Goal: Check status: Check status

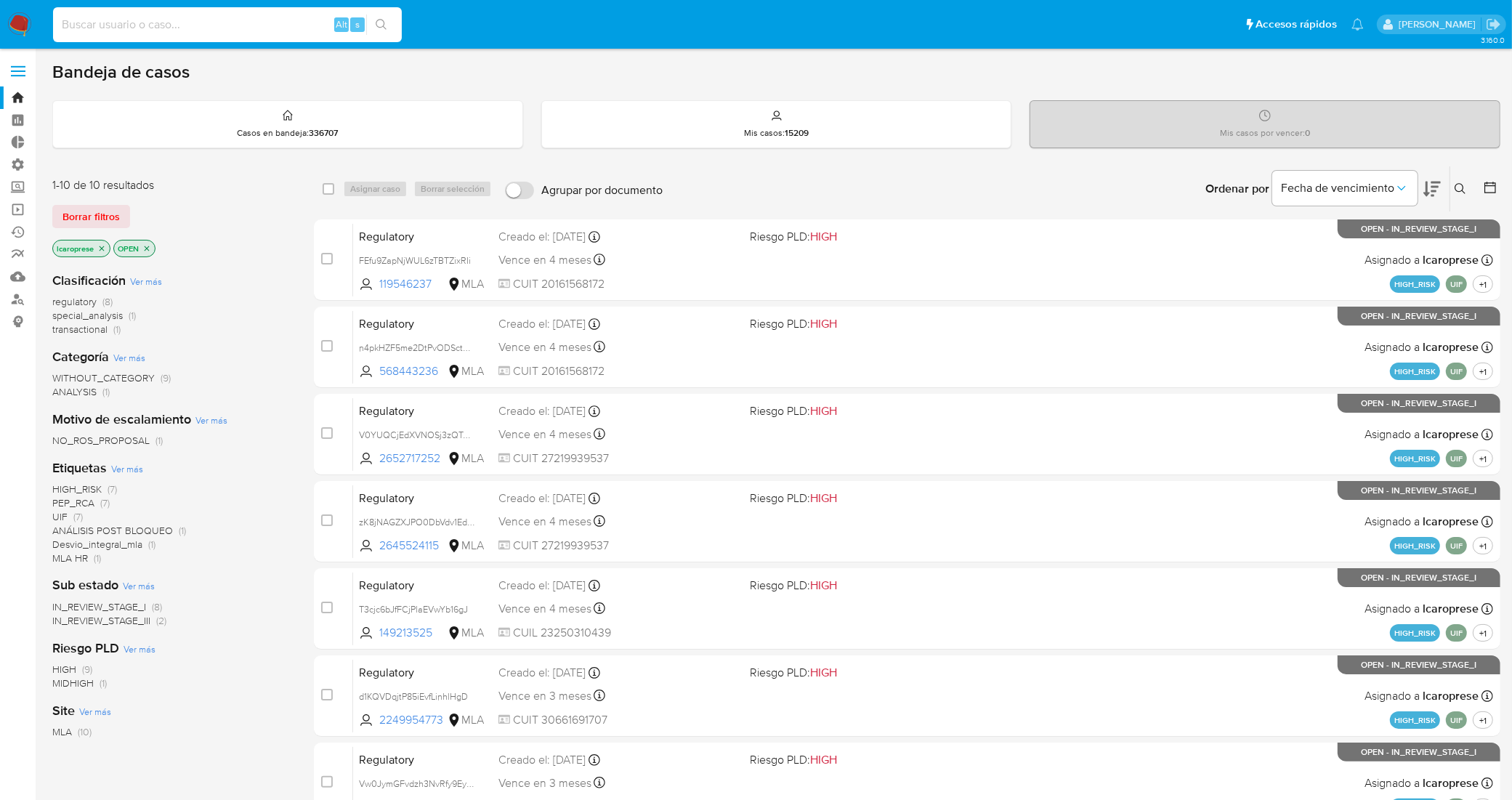
click at [298, 23] on input at bounding box center [227, 25] width 349 height 19
paste input "809964889"
type input "809964889"
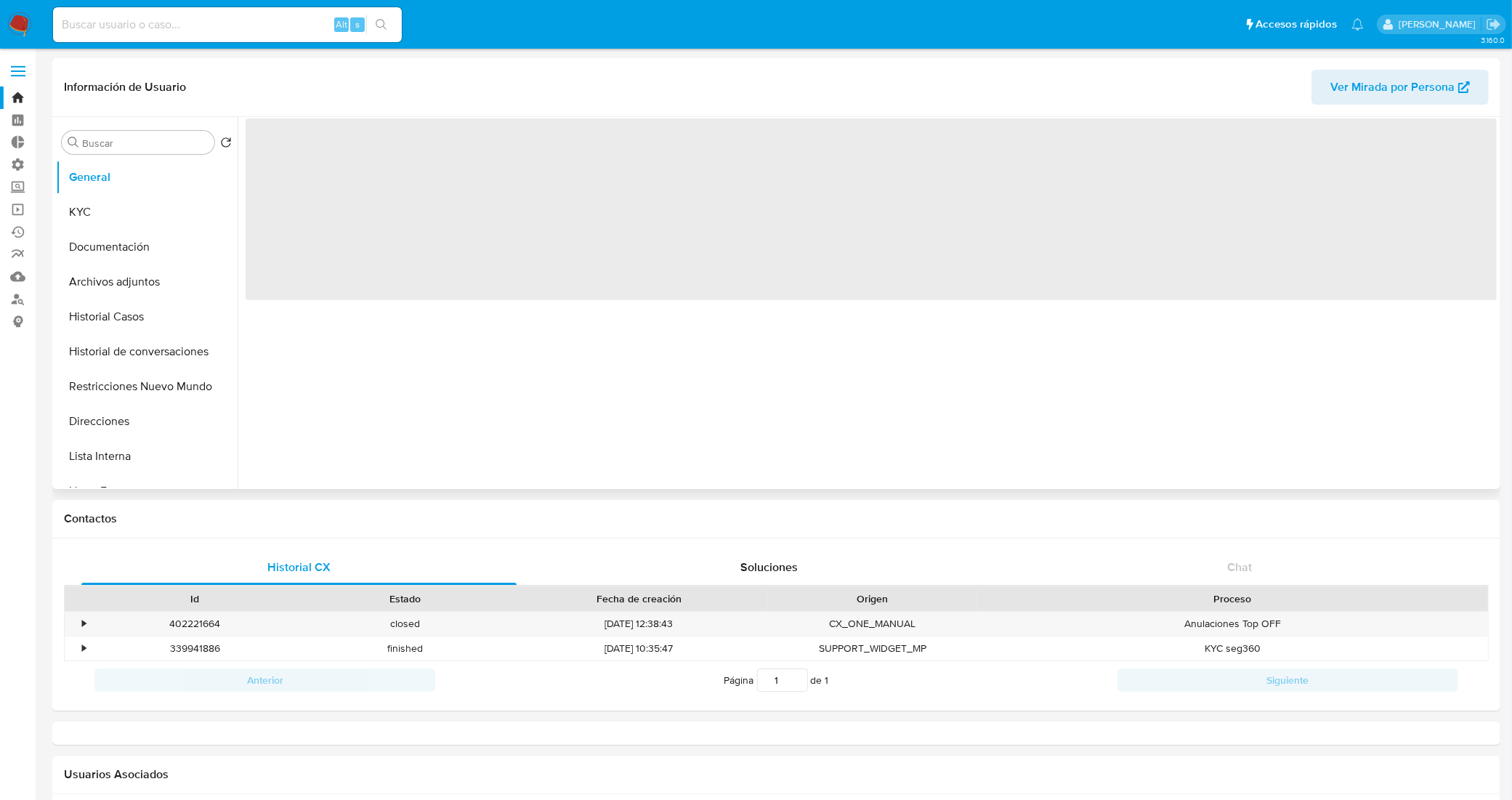
select select "10"
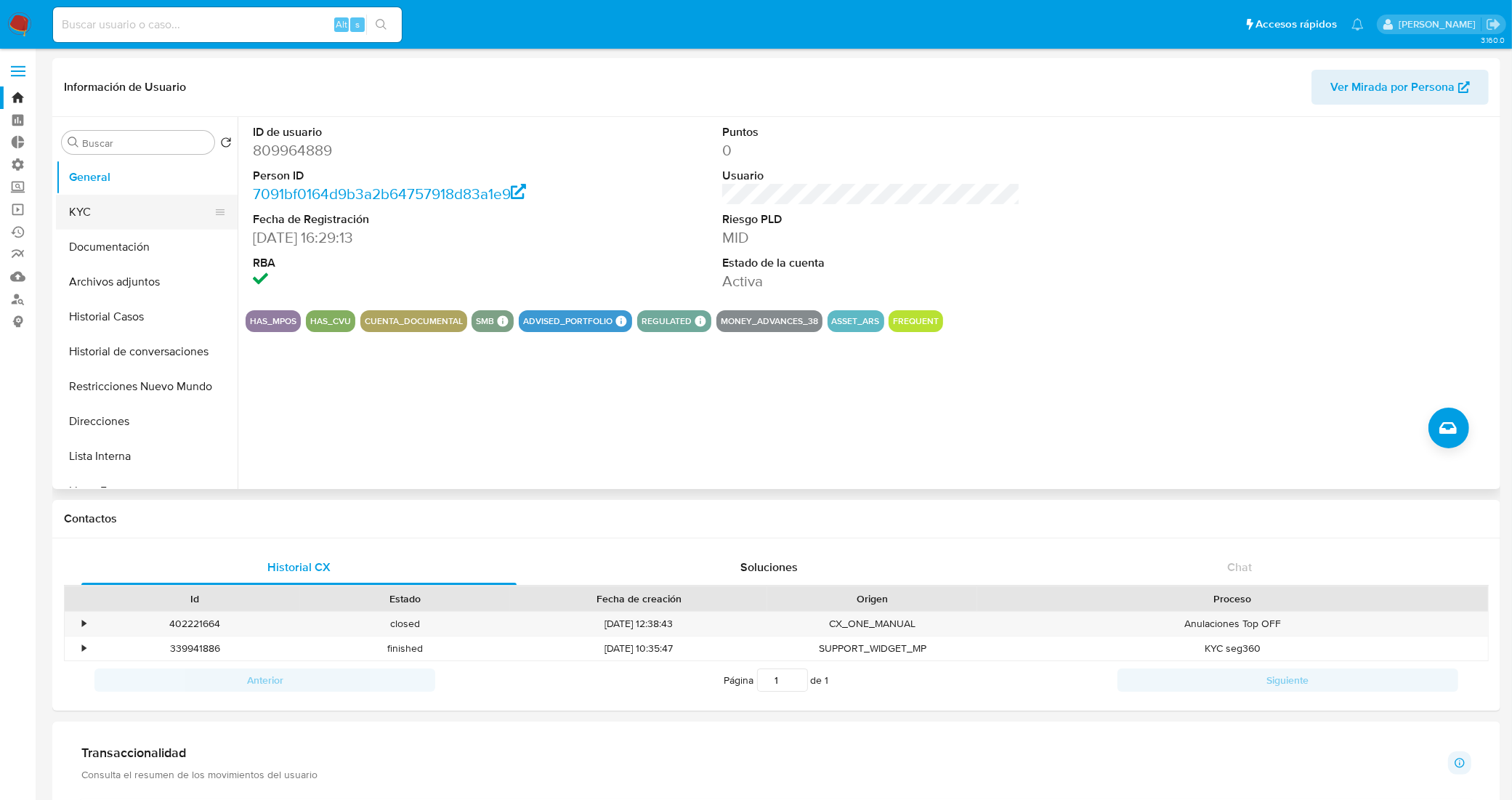
click at [150, 212] on button "KYC" at bounding box center [140, 212] width 170 height 34
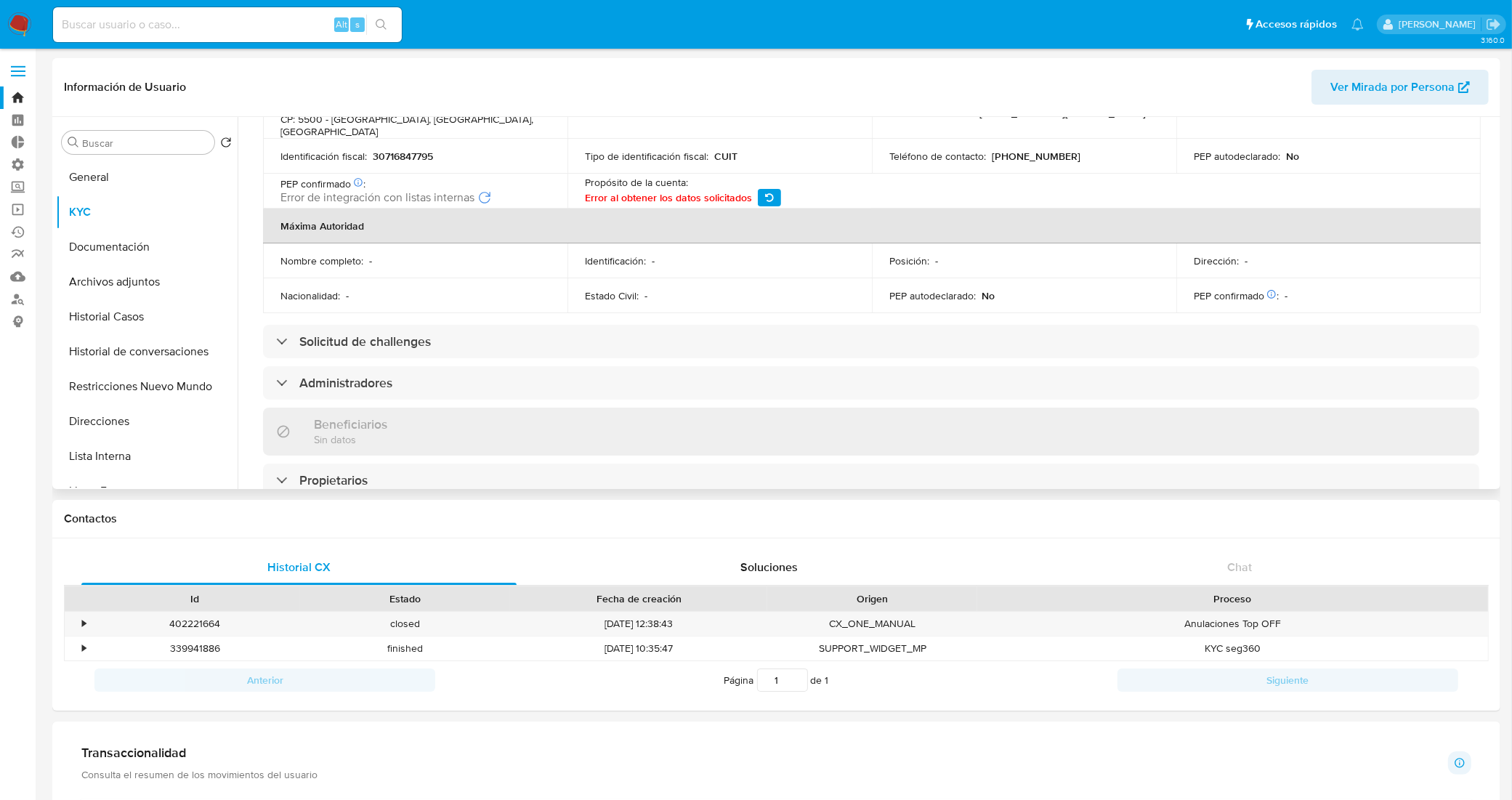
scroll to position [636, 0]
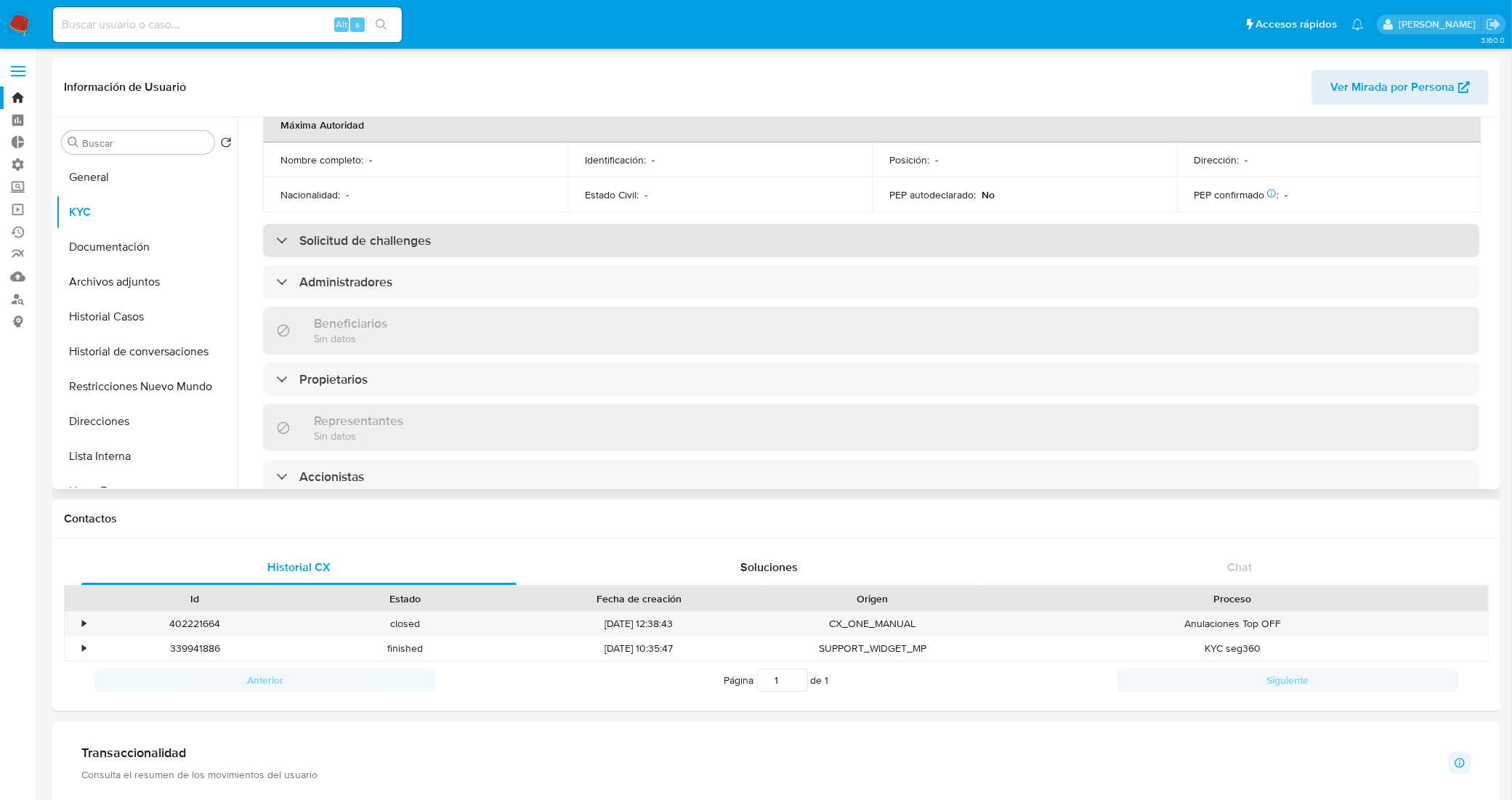
click at [391, 238] on div "Solicitud de challenges" at bounding box center [871, 240] width 1216 height 34
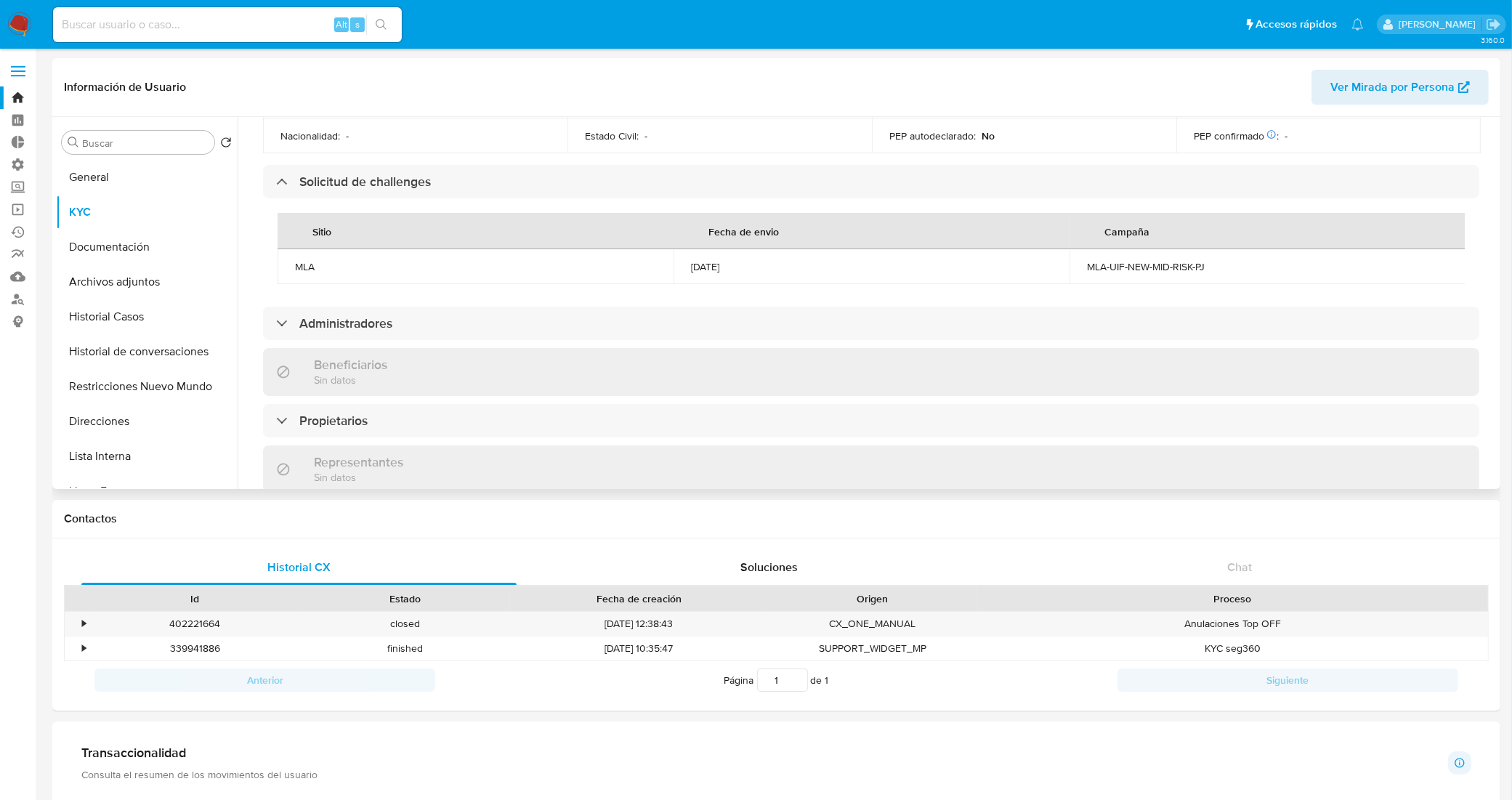
scroll to position [727, 0]
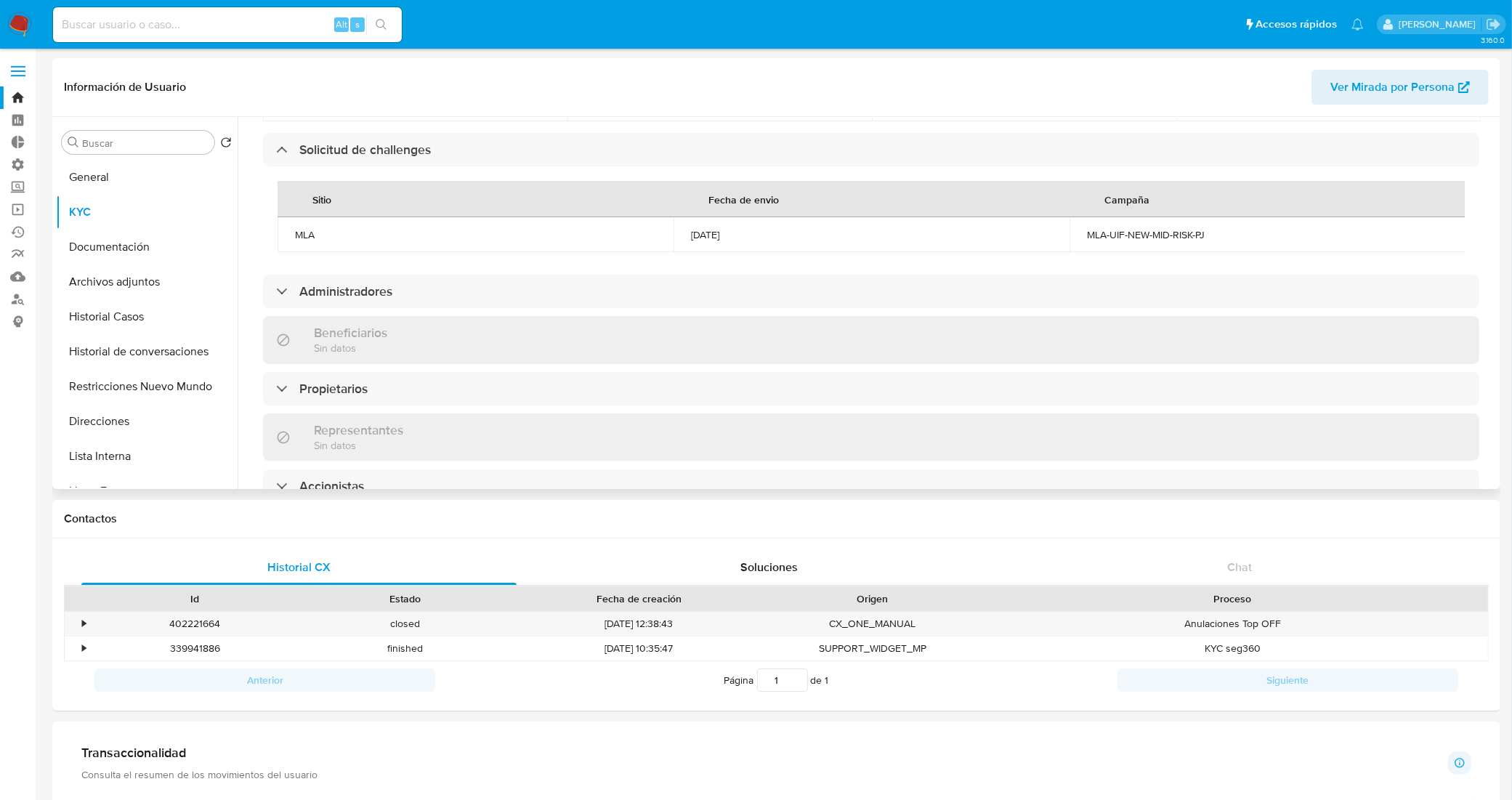
click at [531, 362] on div "Beneficiarios Sin datos" at bounding box center [871, 339] width 1216 height 47
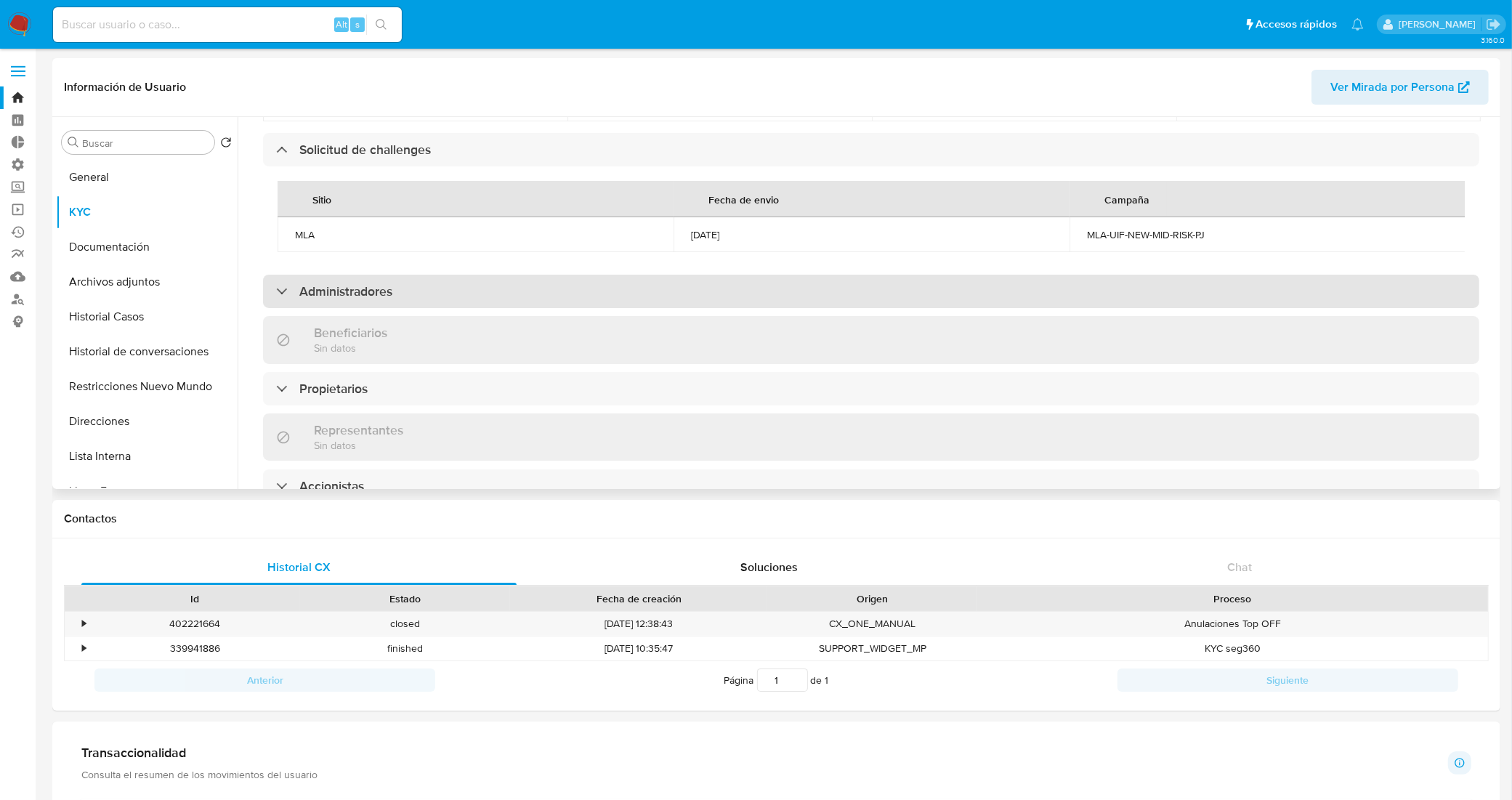
click at [523, 302] on div "Administradores" at bounding box center [871, 291] width 1216 height 34
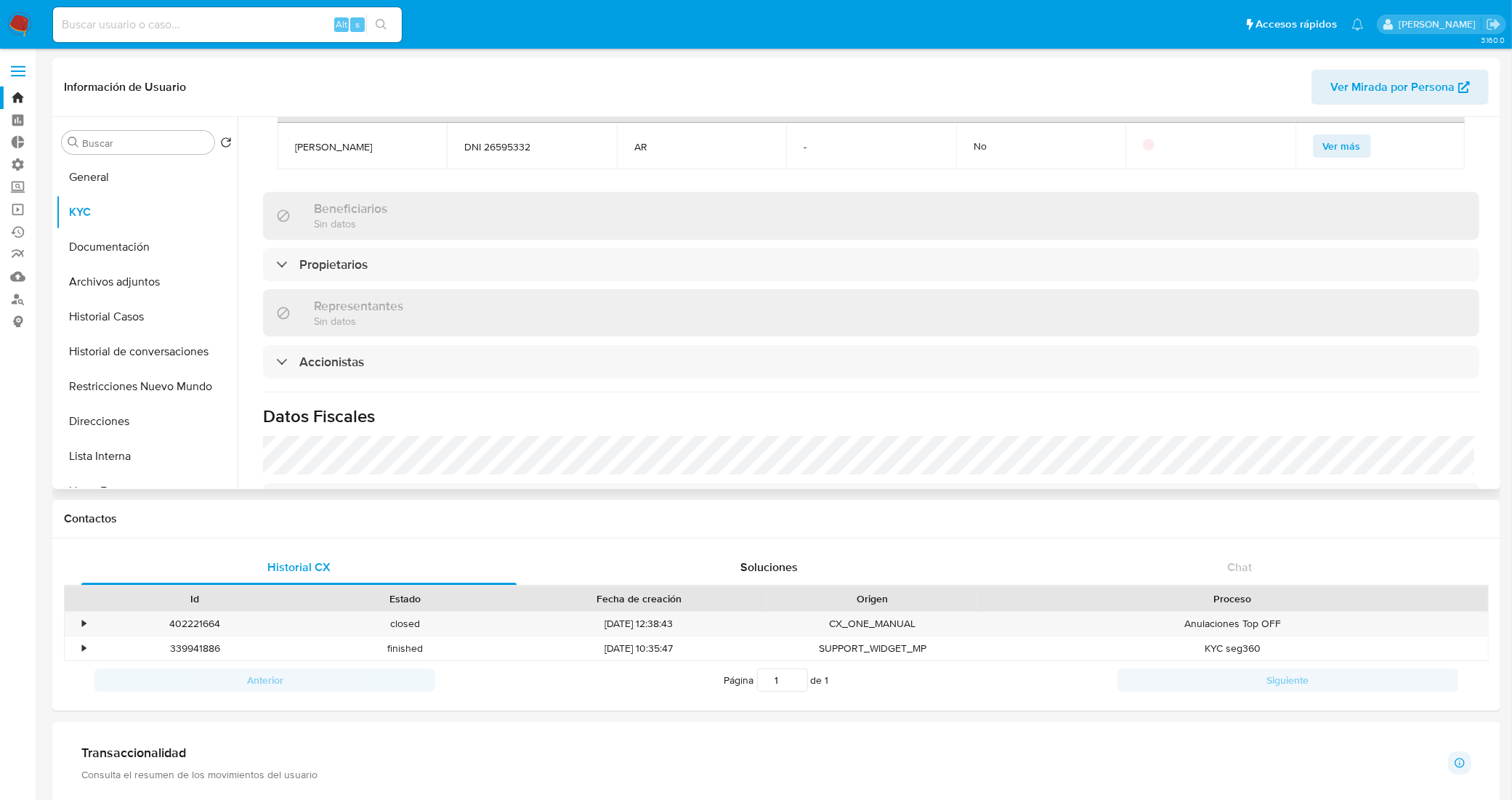
scroll to position [999, 0]
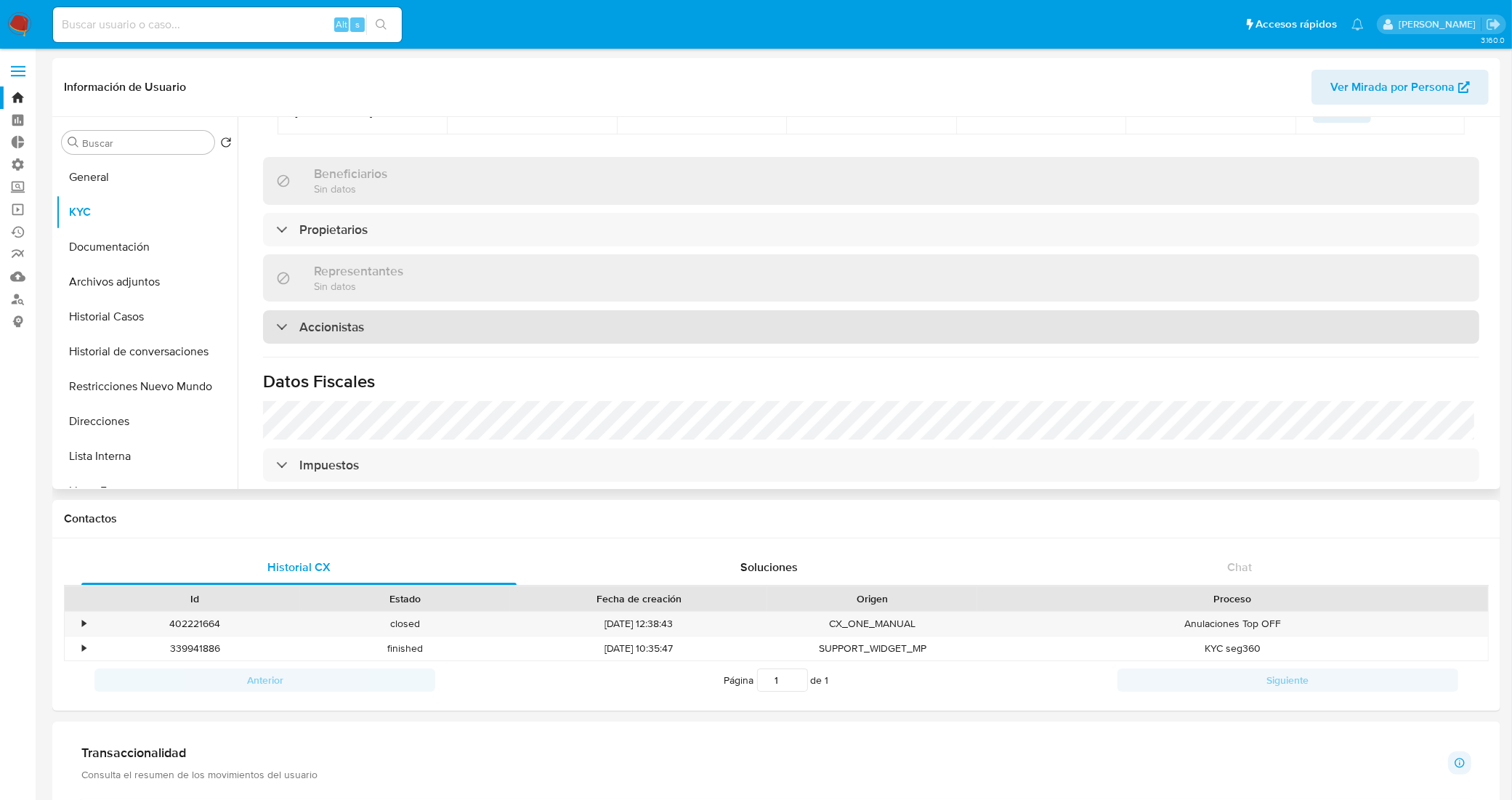
click at [568, 325] on div "Accionistas" at bounding box center [871, 326] width 1216 height 34
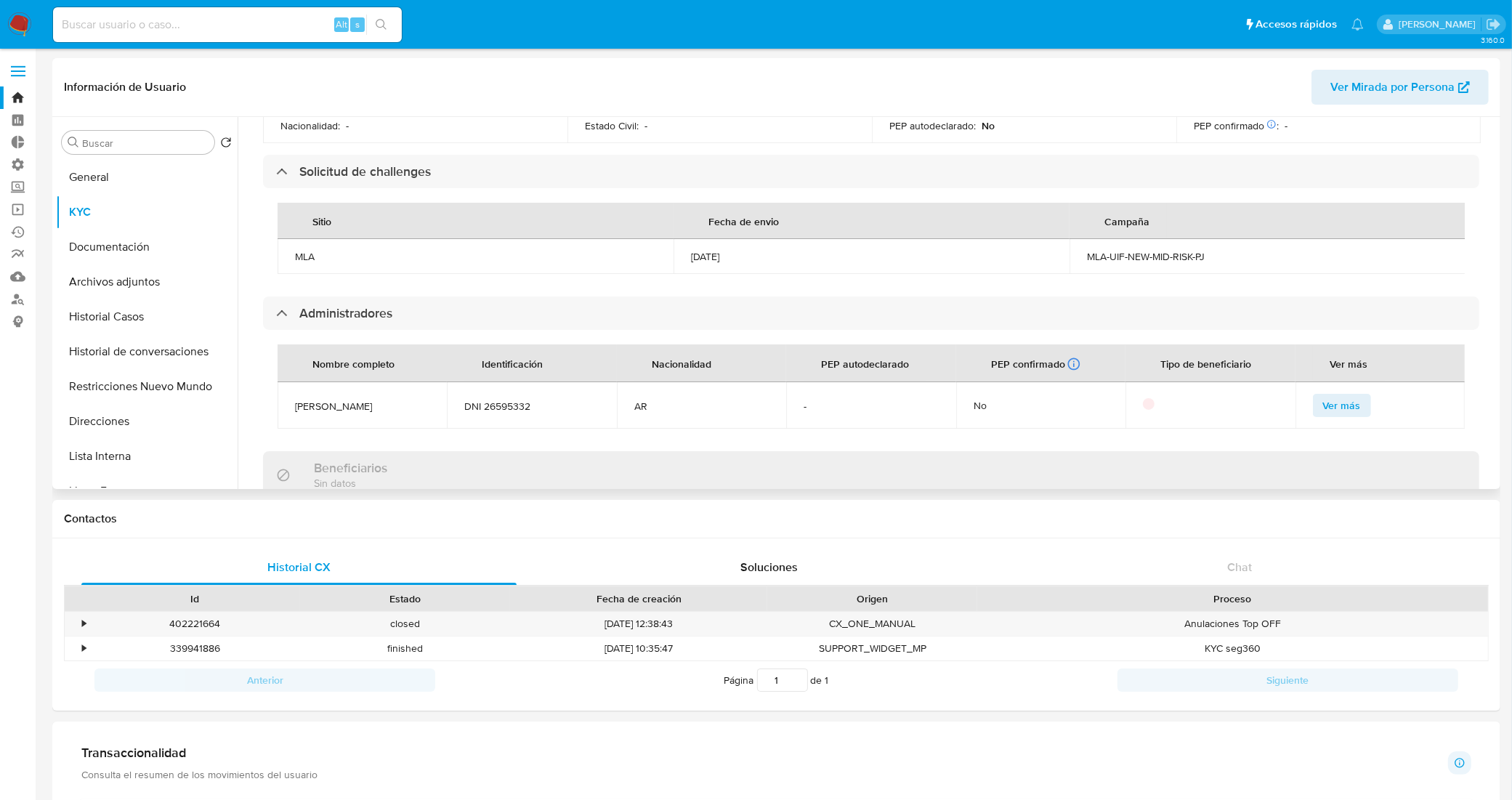
scroll to position [817, 0]
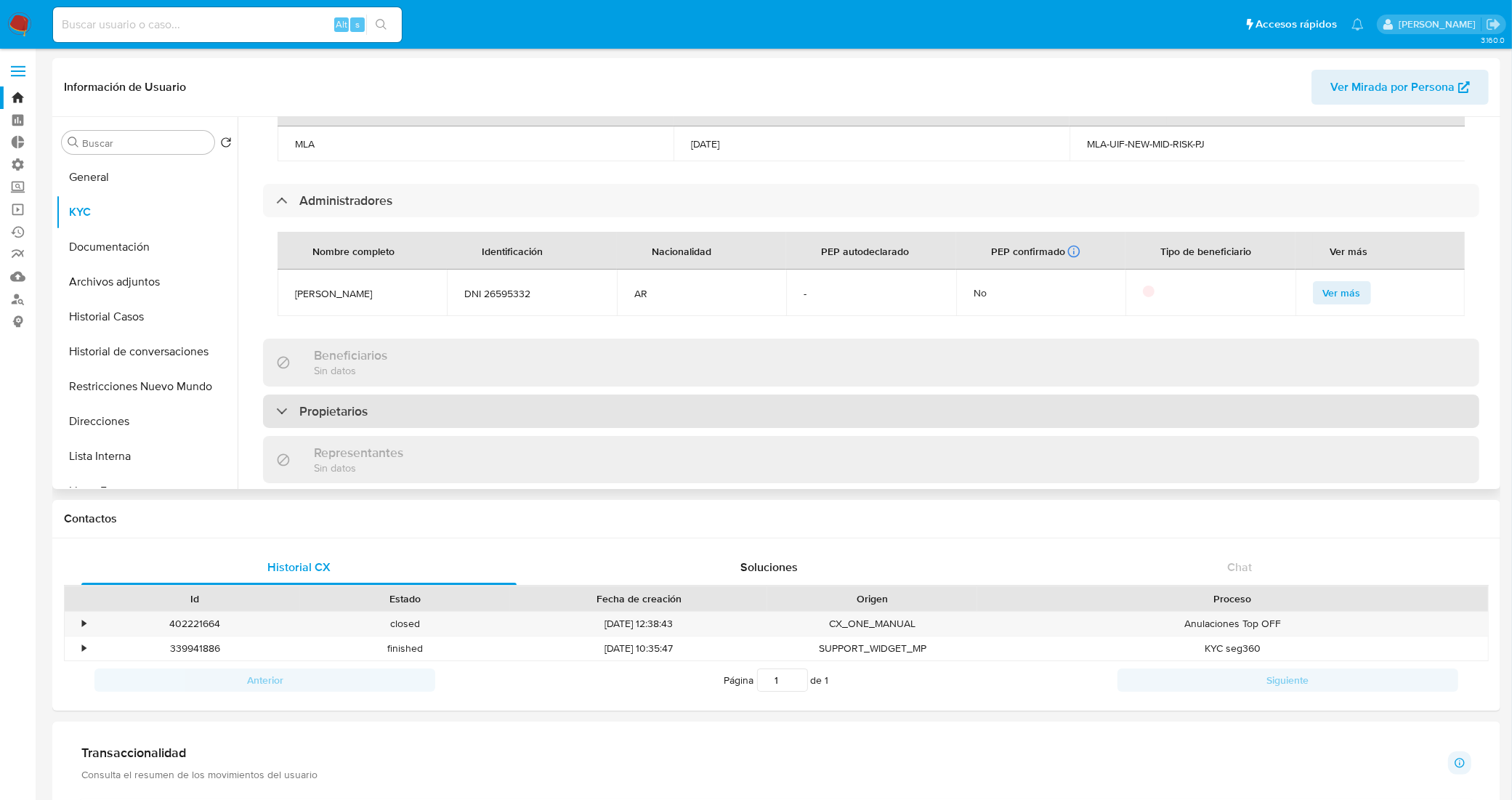
drag, startPoint x: 406, startPoint y: 404, endPoint x: 416, endPoint y: 394, distance: 14.1
click at [406, 405] on div "Propietarios" at bounding box center [871, 411] width 1216 height 34
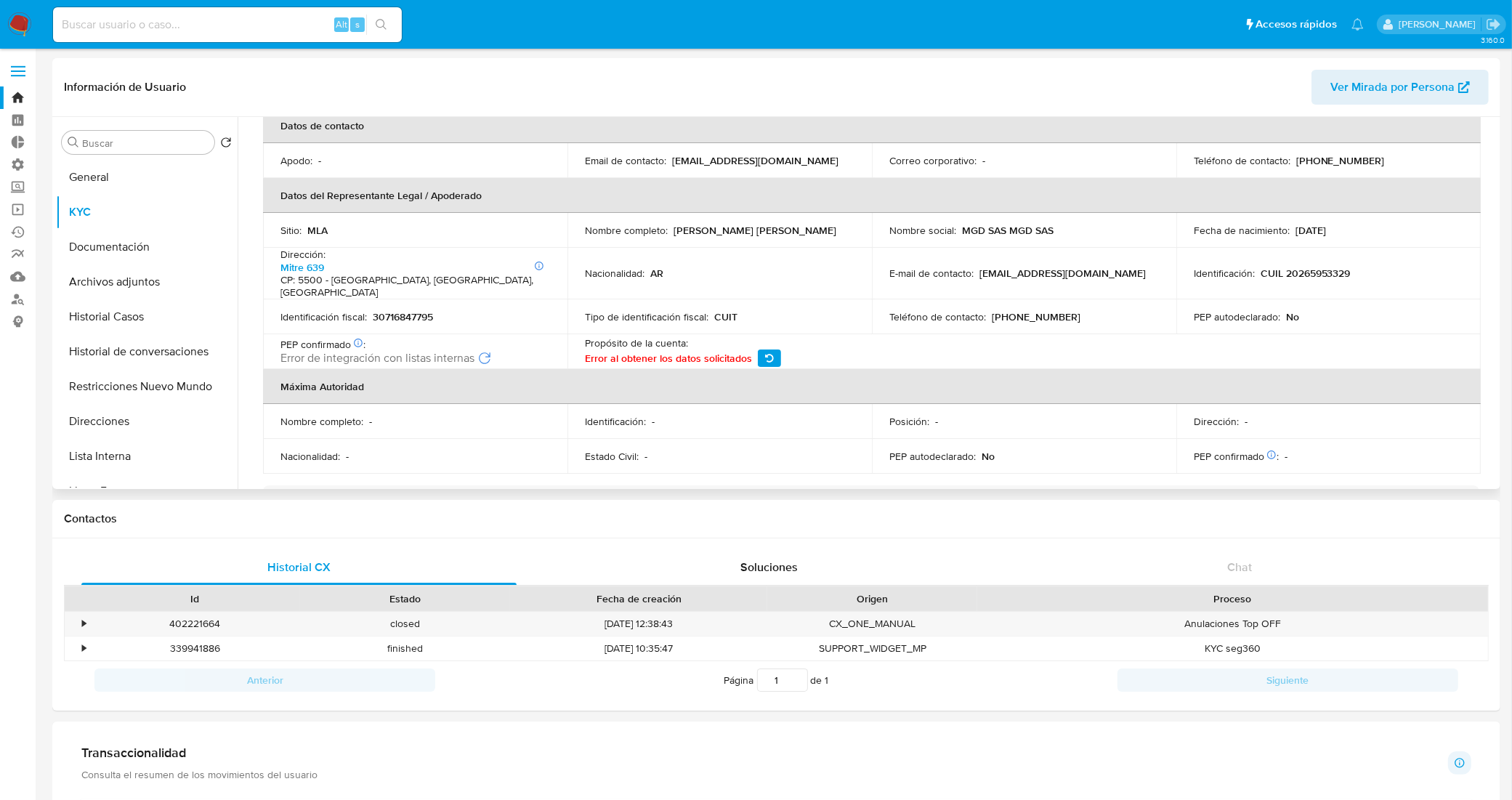
scroll to position [363, 0]
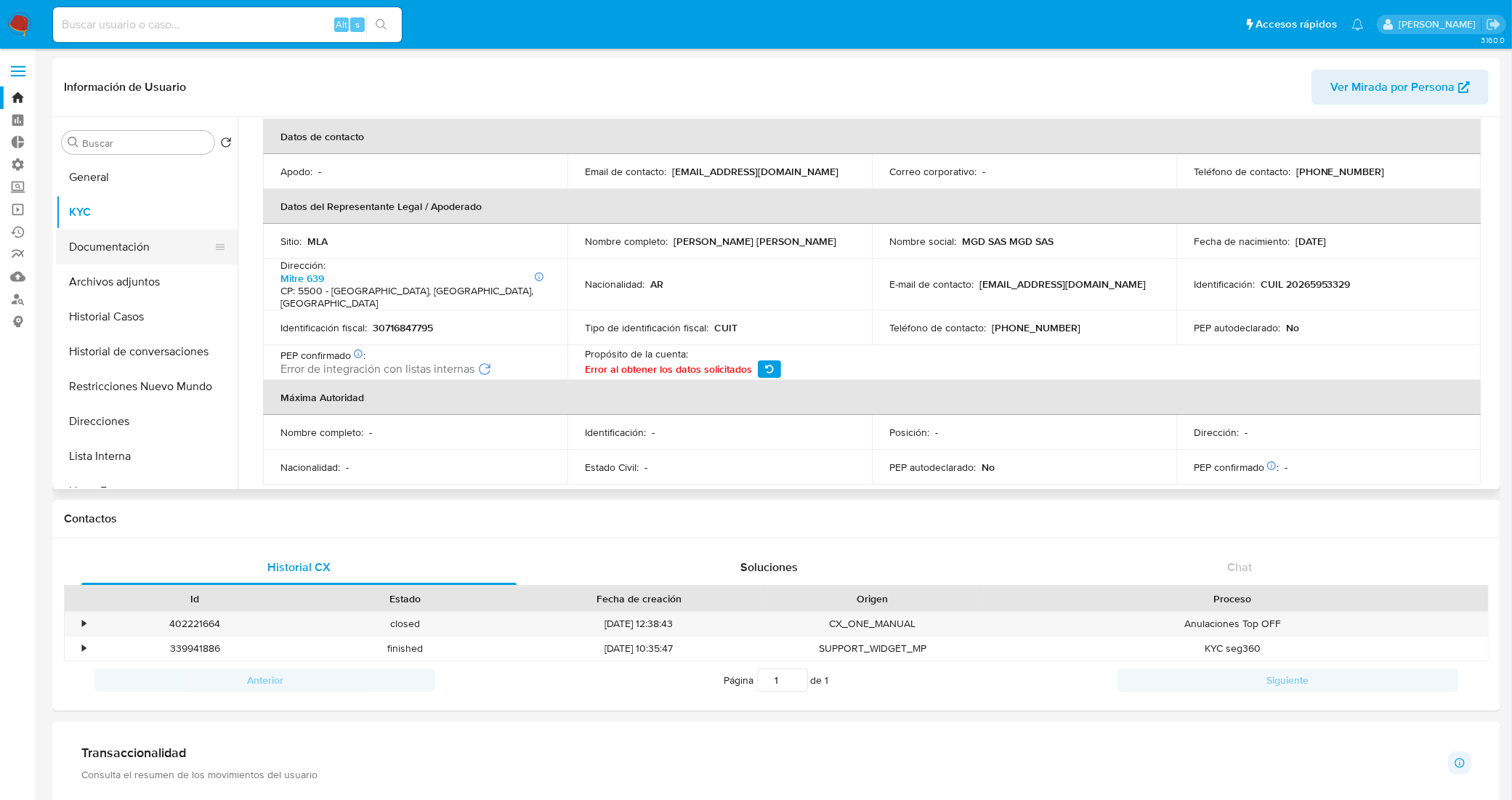
click at [133, 251] on button "Documentación" at bounding box center [140, 247] width 170 height 34
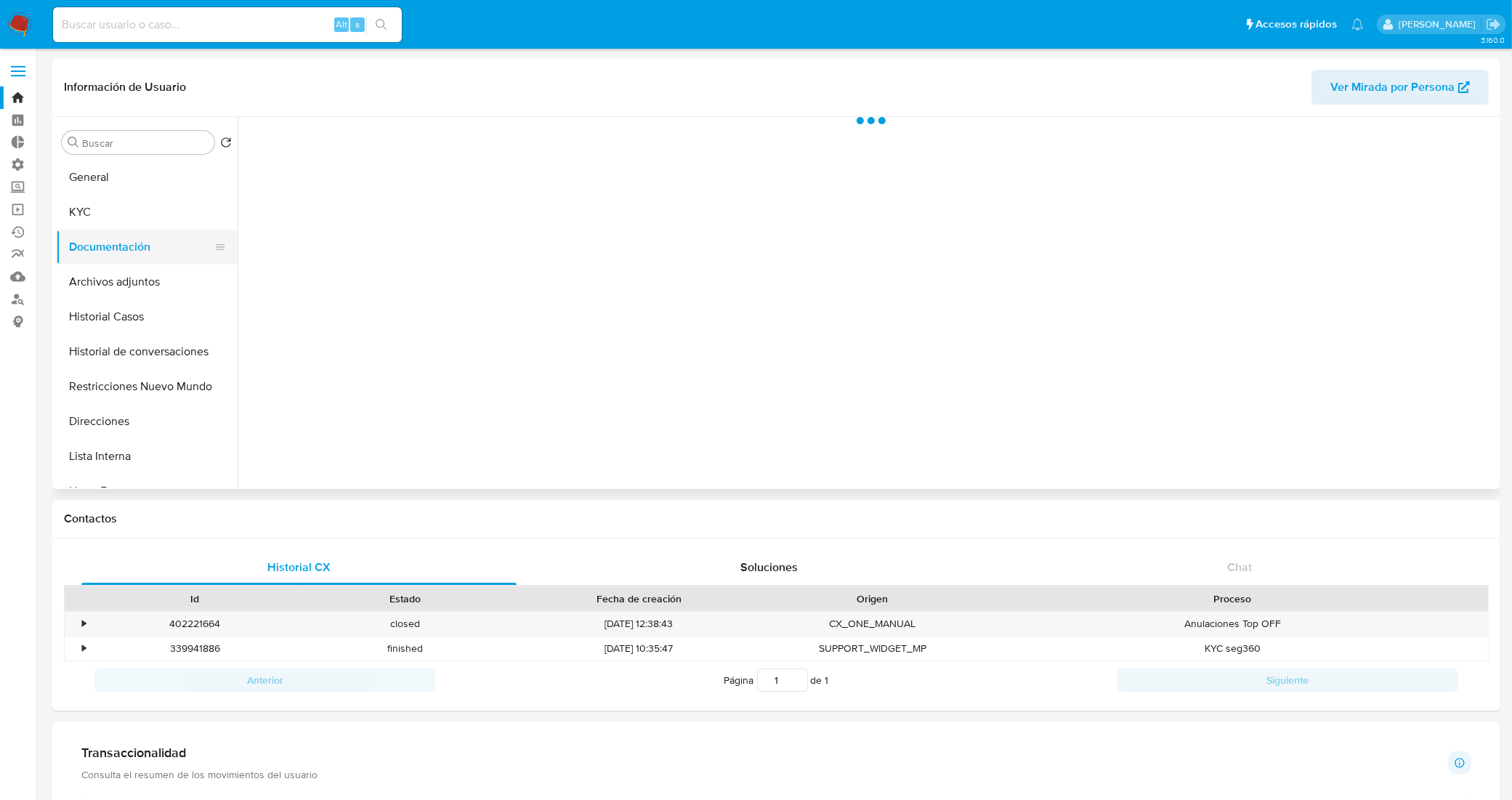
scroll to position [0, 0]
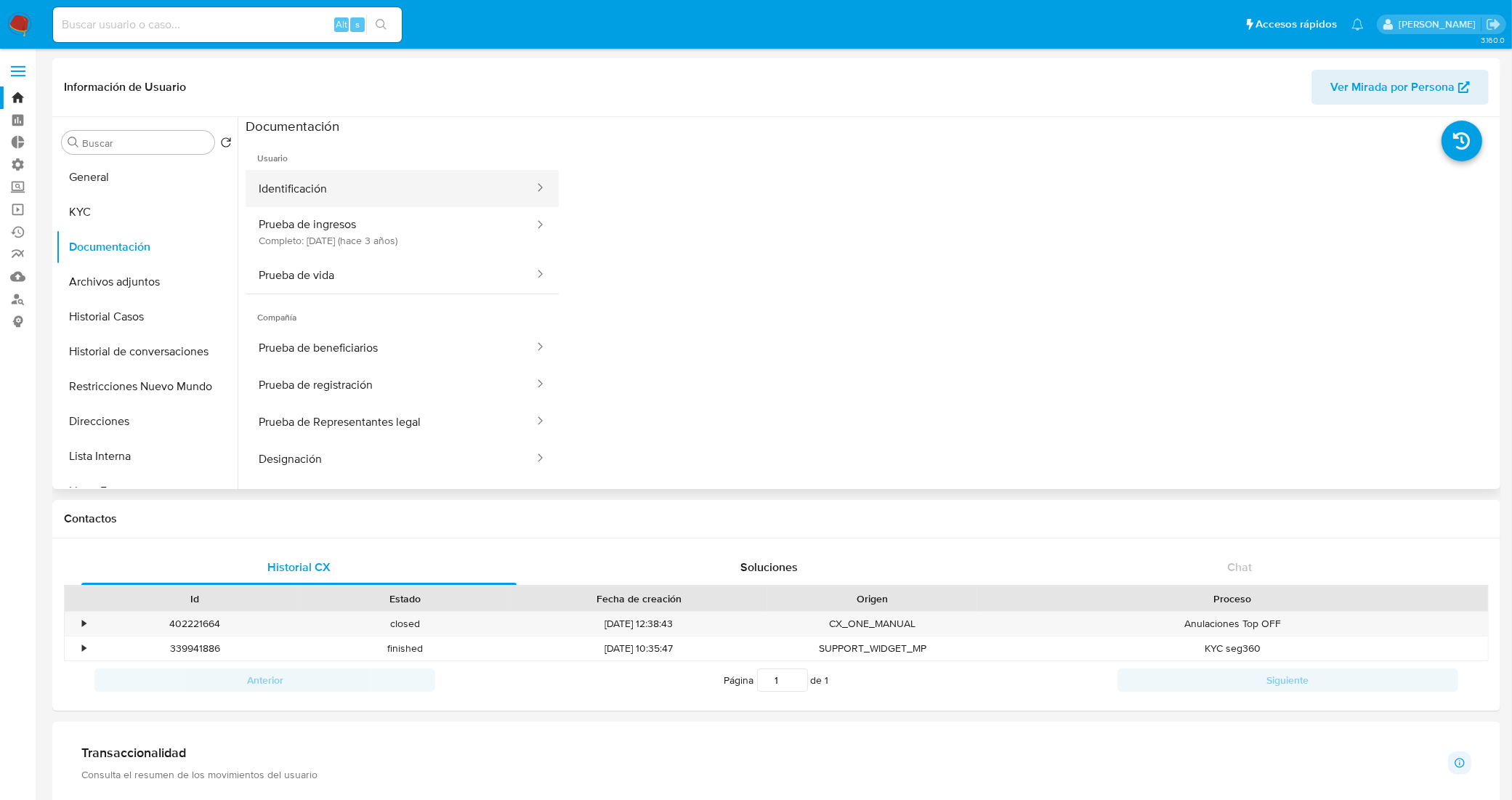
click at [329, 203] on button "Identificación" at bounding box center [390, 188] width 290 height 37
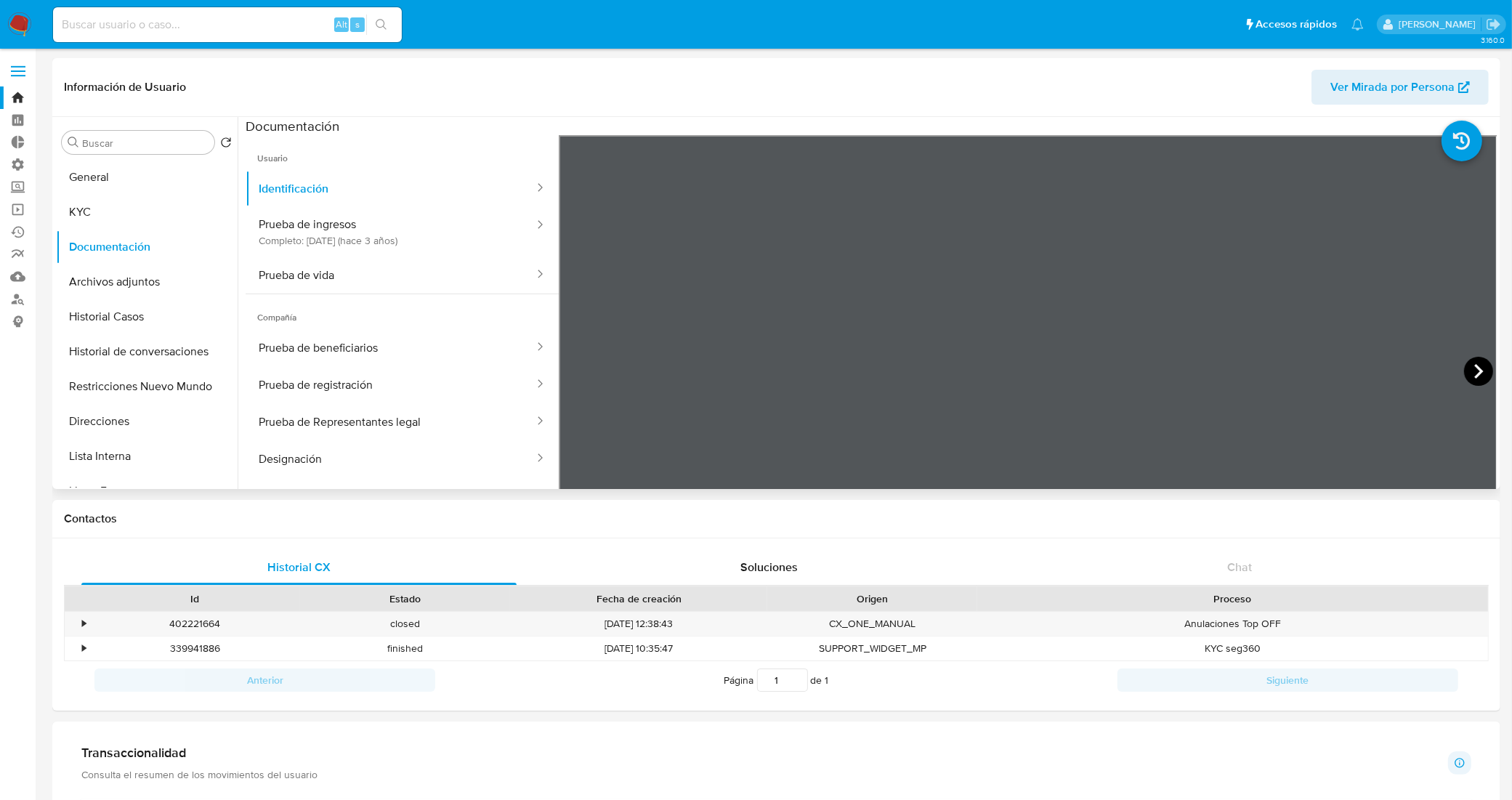
click at [1468, 371] on icon at bounding box center [1478, 371] width 29 height 29
click at [576, 371] on icon at bounding box center [577, 371] width 29 height 29
click at [406, 270] on button "Prueba de vida" at bounding box center [390, 275] width 290 height 37
click at [96, 197] on button "KYC" at bounding box center [140, 212] width 170 height 34
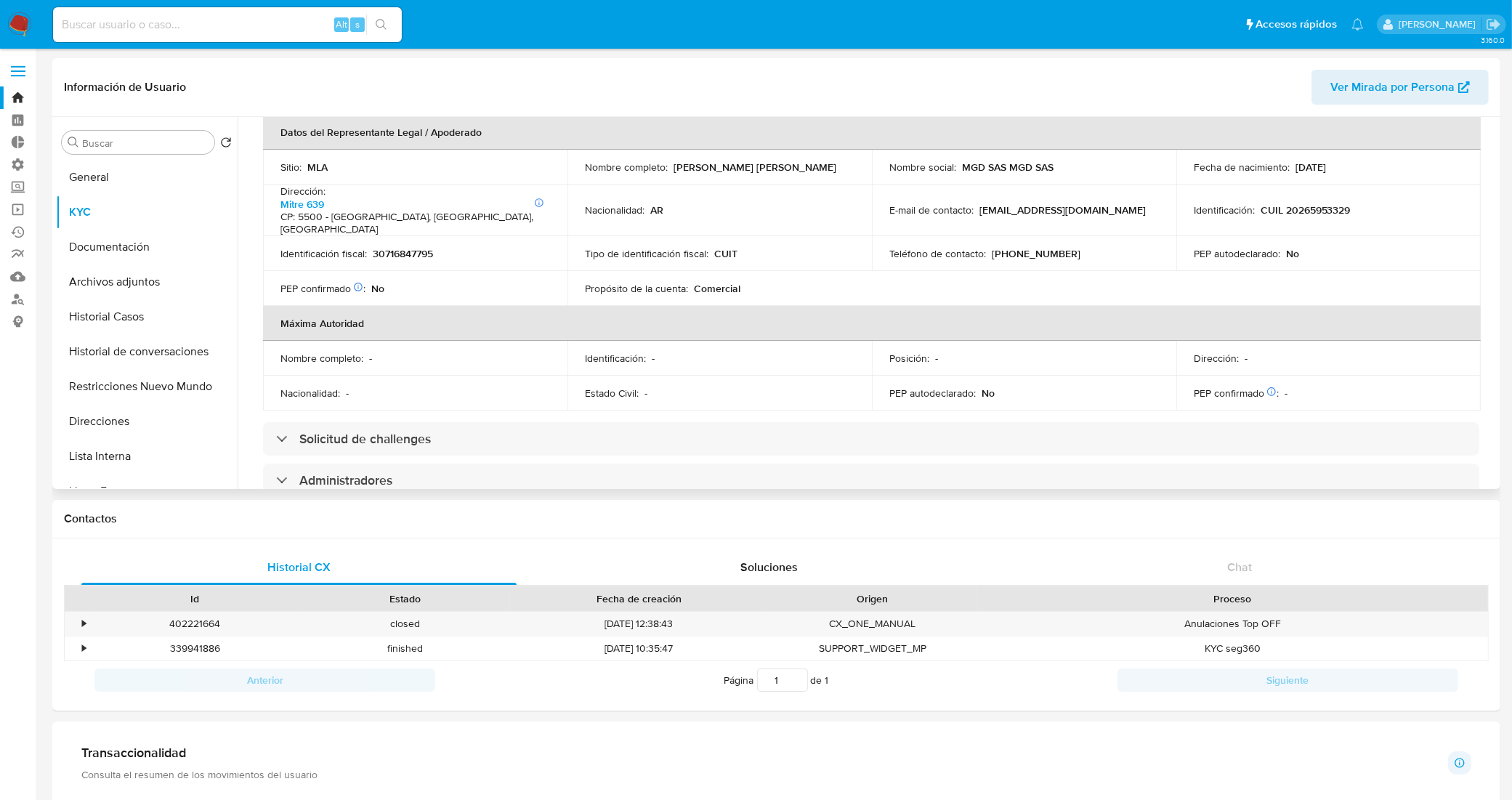
scroll to position [346, 0]
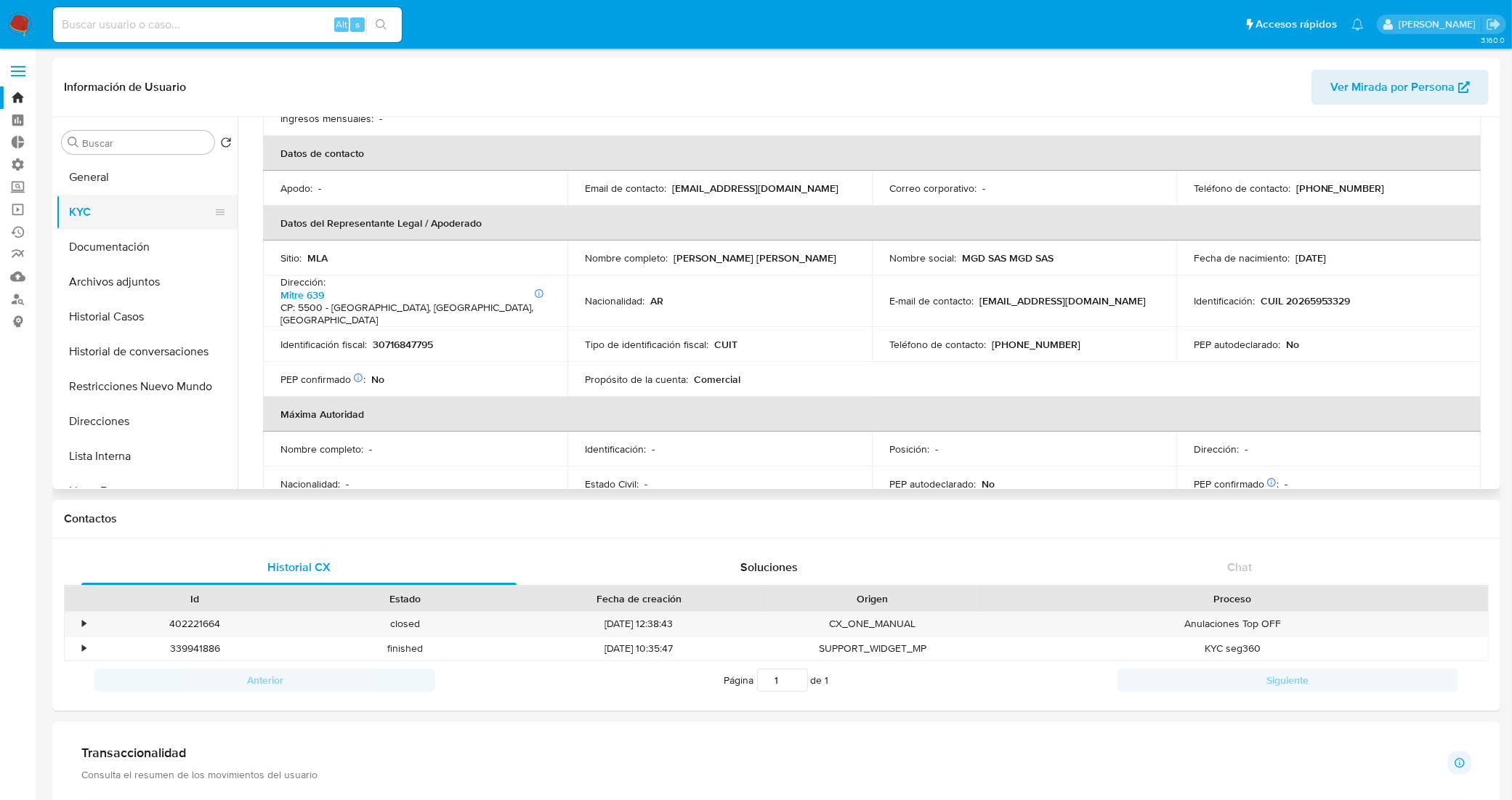
click at [98, 212] on button "KYC" at bounding box center [140, 212] width 170 height 34
click at [406, 327] on td "Identificación fiscal : 30716847795" at bounding box center [415, 344] width 305 height 34
copy p "30716847795"
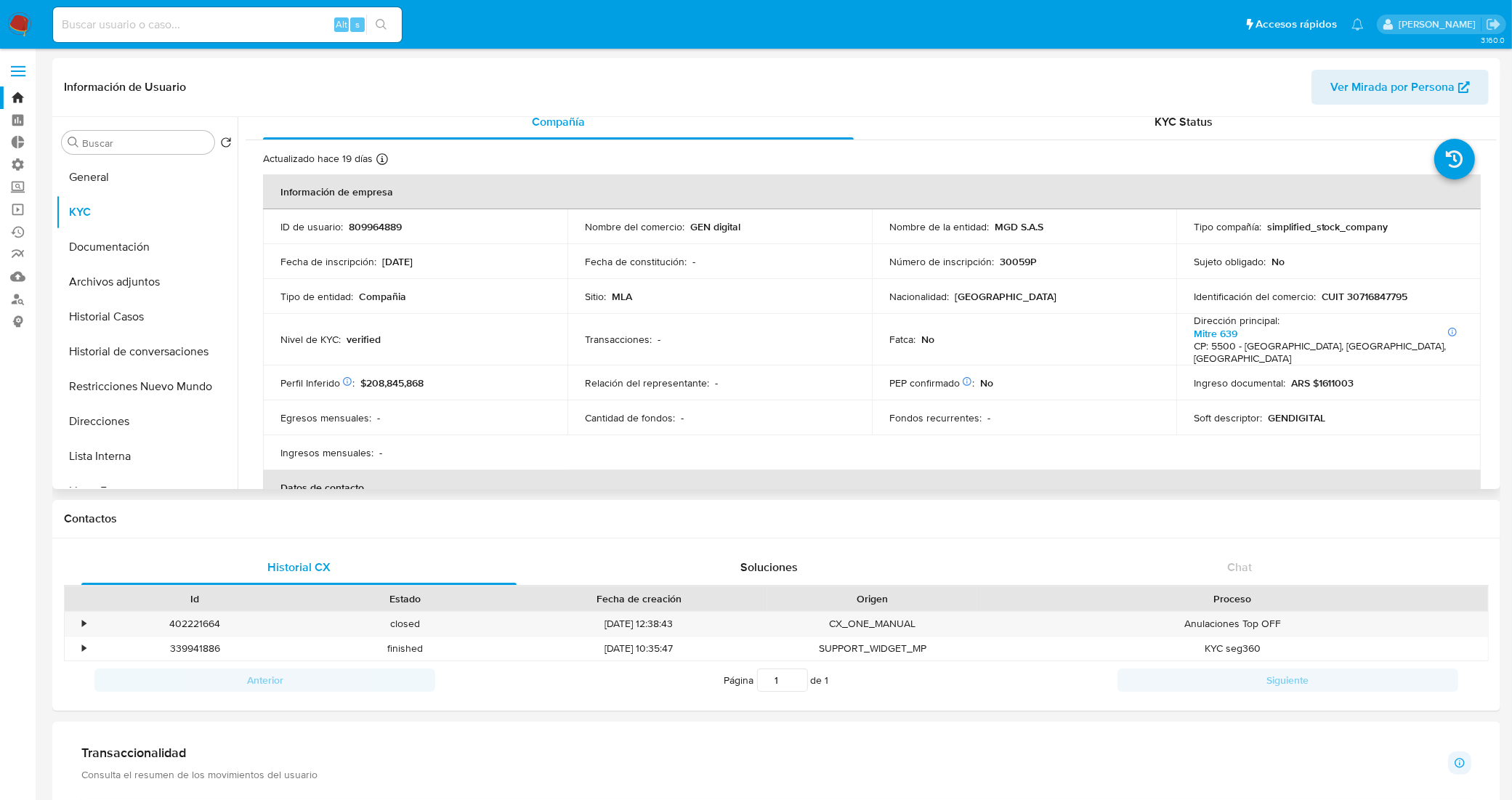
scroll to position [0, 0]
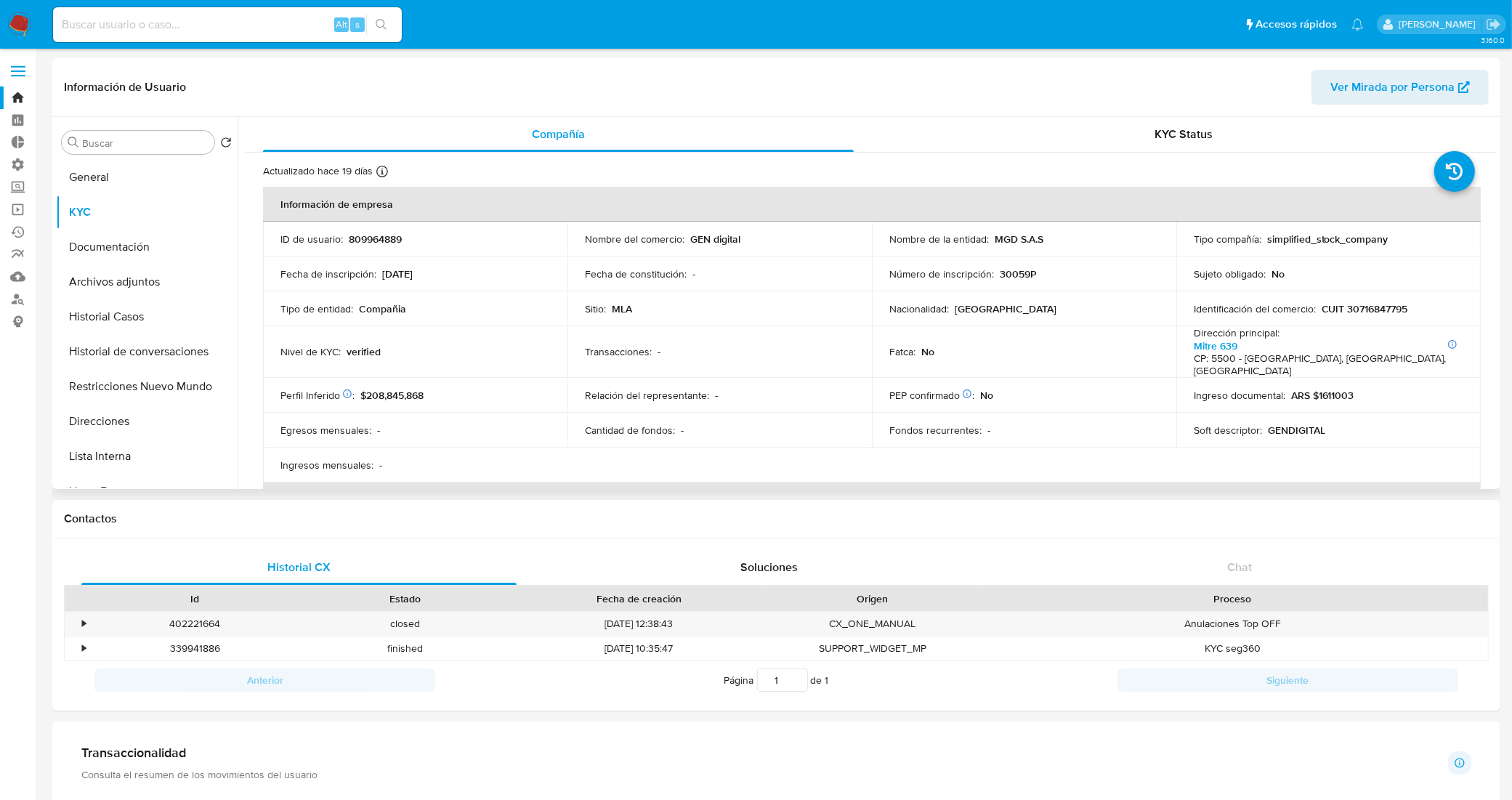
click at [364, 235] on p "809964889" at bounding box center [375, 239] width 53 height 13
copy p "809964889"
click at [495, 467] on div "Ingresos mensuales : -" at bounding box center [415, 464] width 270 height 13
click at [18, 96] on link "Bandeja" at bounding box center [86, 97] width 173 height 22
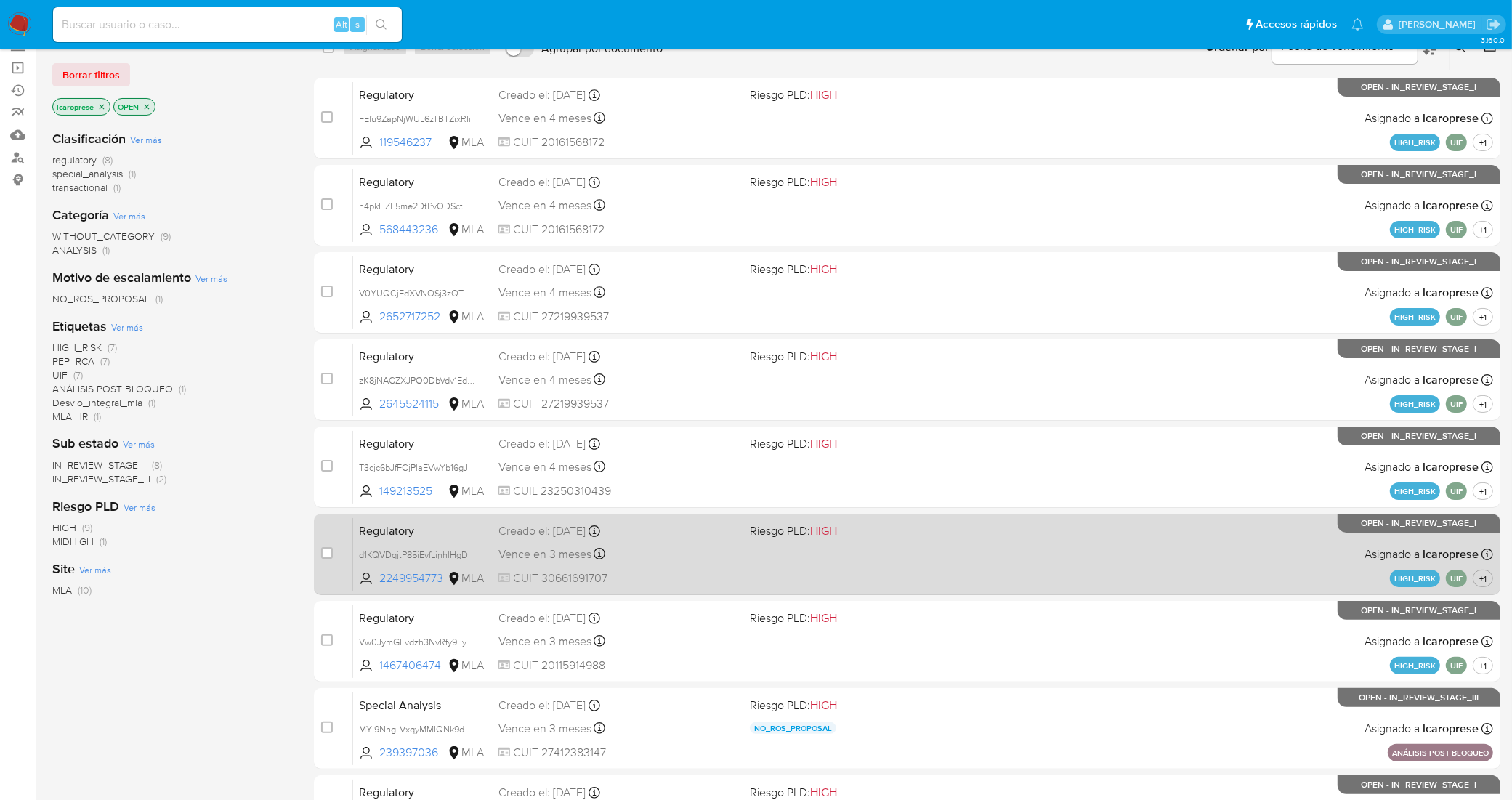
scroll to position [398, 0]
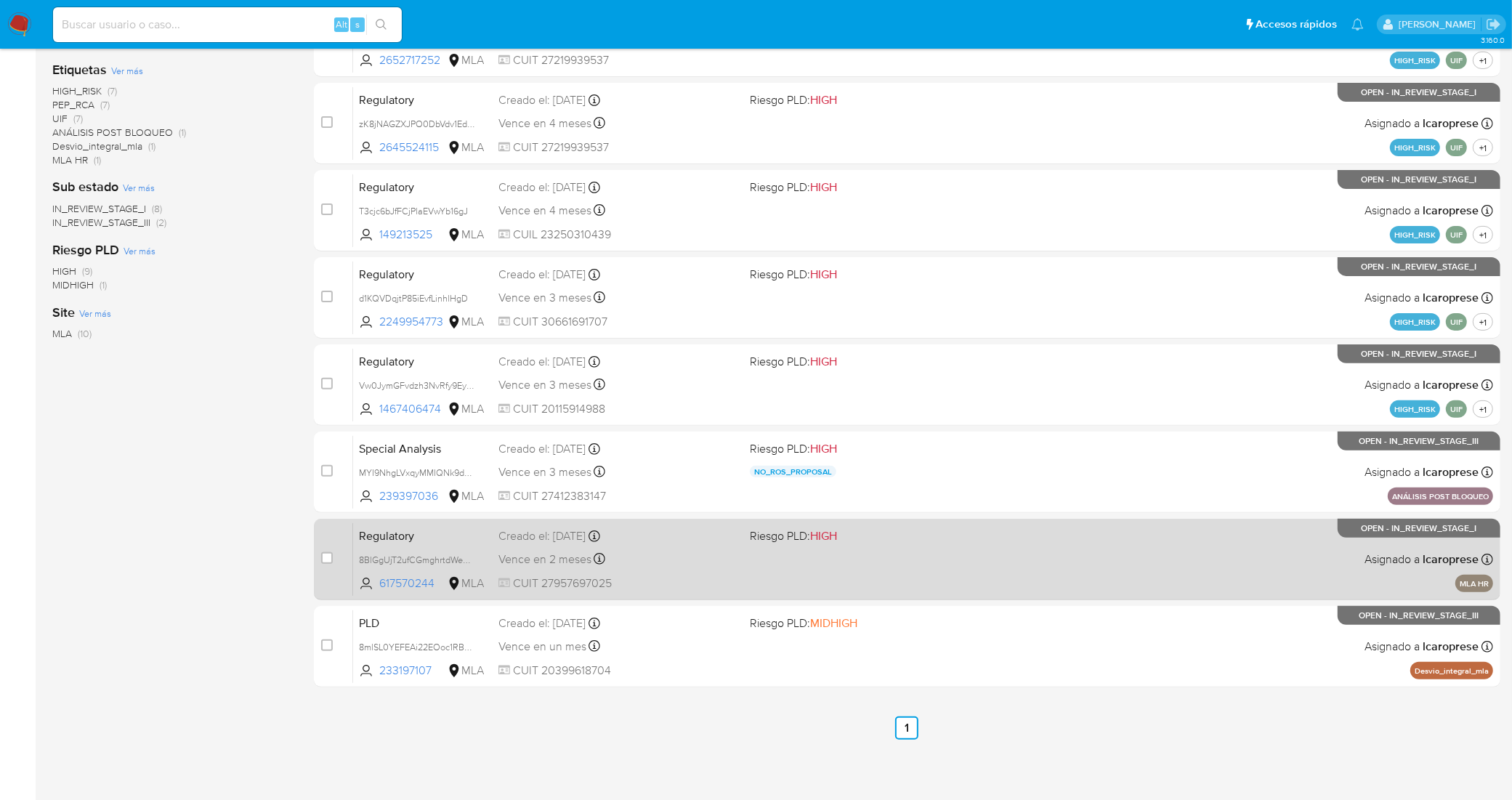
click at [686, 554] on div "Vence en 2 meses Vence el 18/11/2025 13:06:37" at bounding box center [618, 559] width 239 height 20
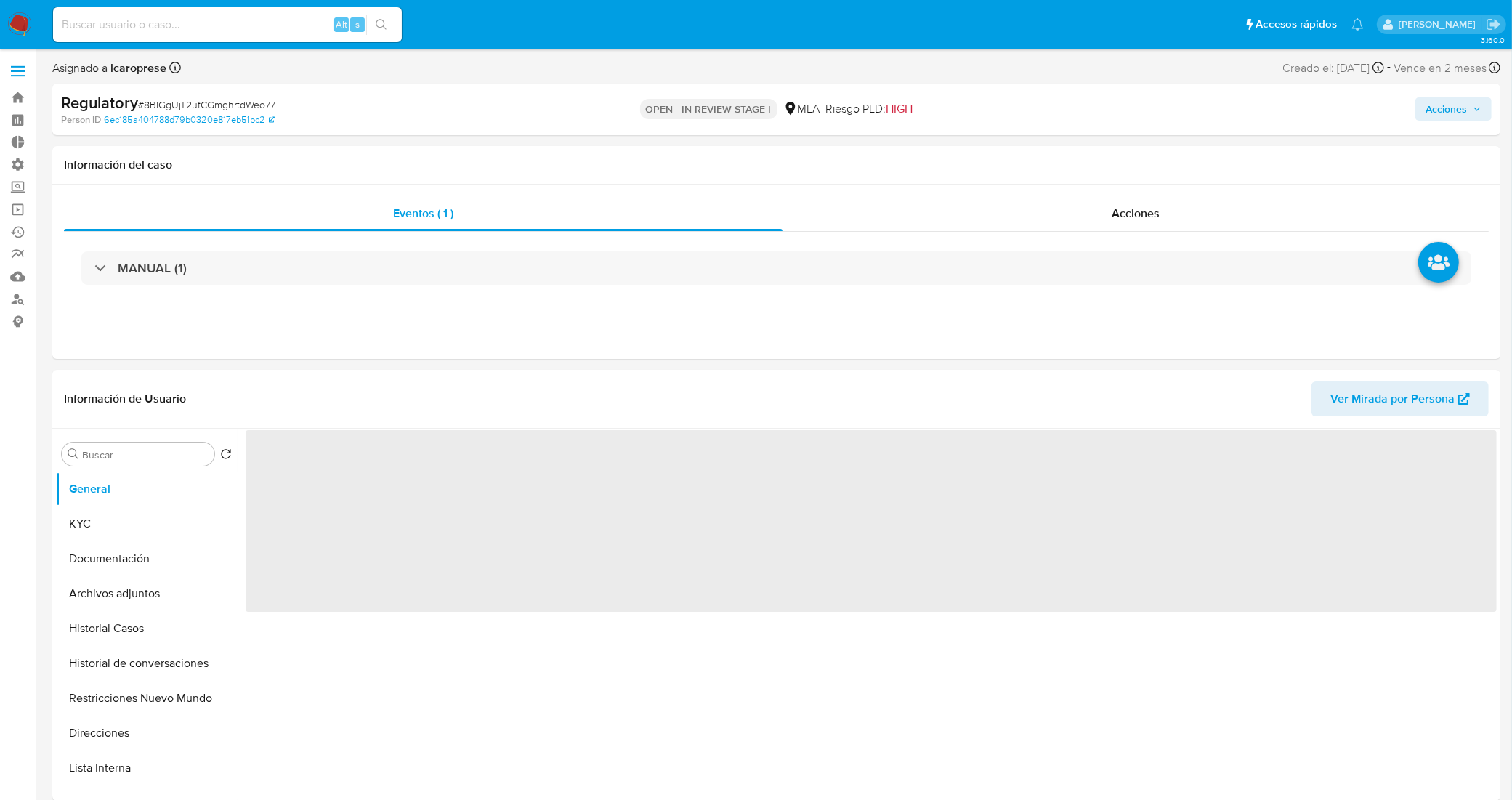
select select "10"
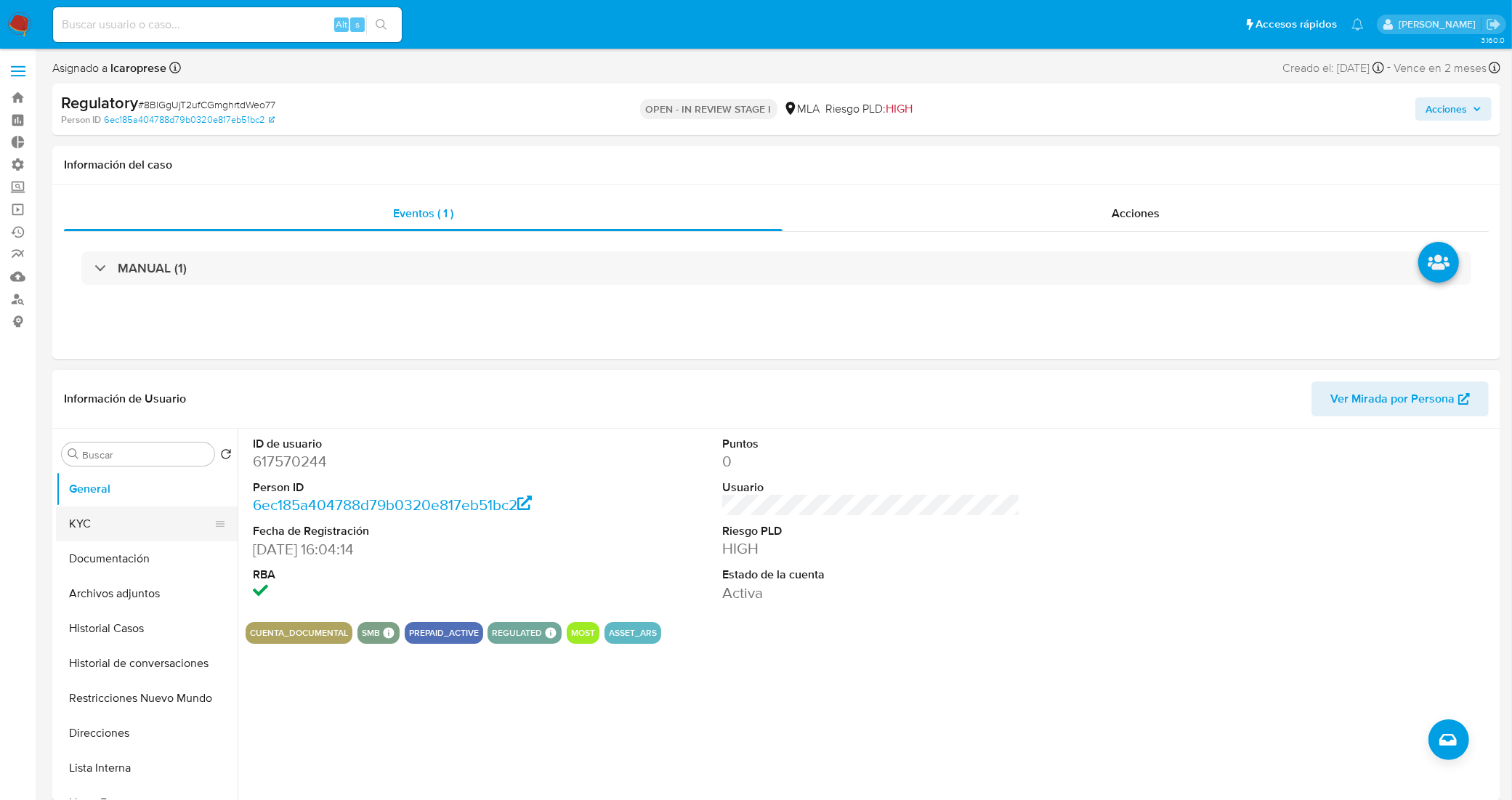
click at [136, 524] on button "KYC" at bounding box center [140, 524] width 170 height 34
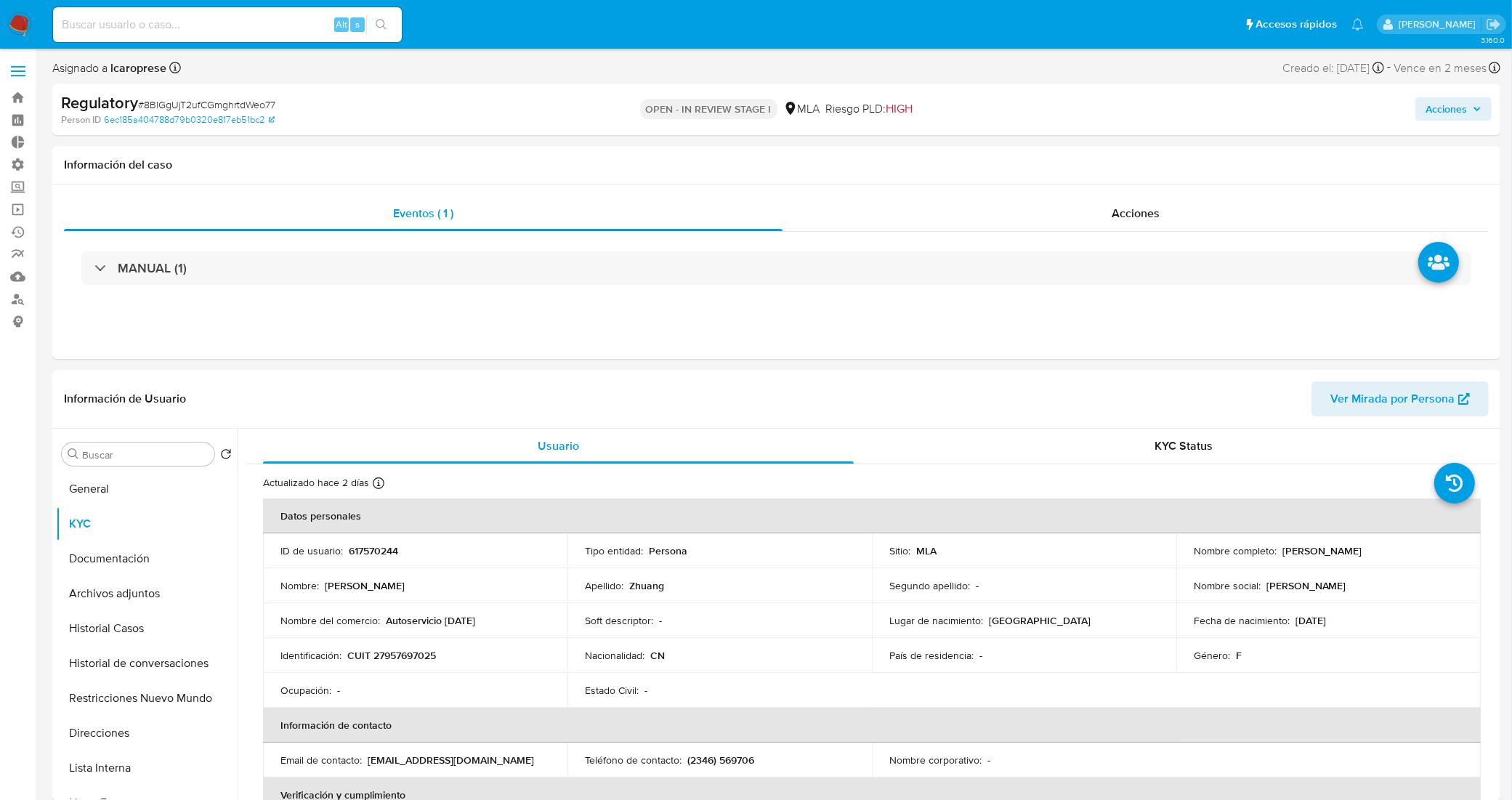
click at [237, 105] on span "# 8BlGgUjT2ufCGmghrtdWeo77" at bounding box center [206, 104] width 137 height 15
click at [419, 654] on p "CUIT 27957697025" at bounding box center [391, 654] width 89 height 13
copy p "27957697025"
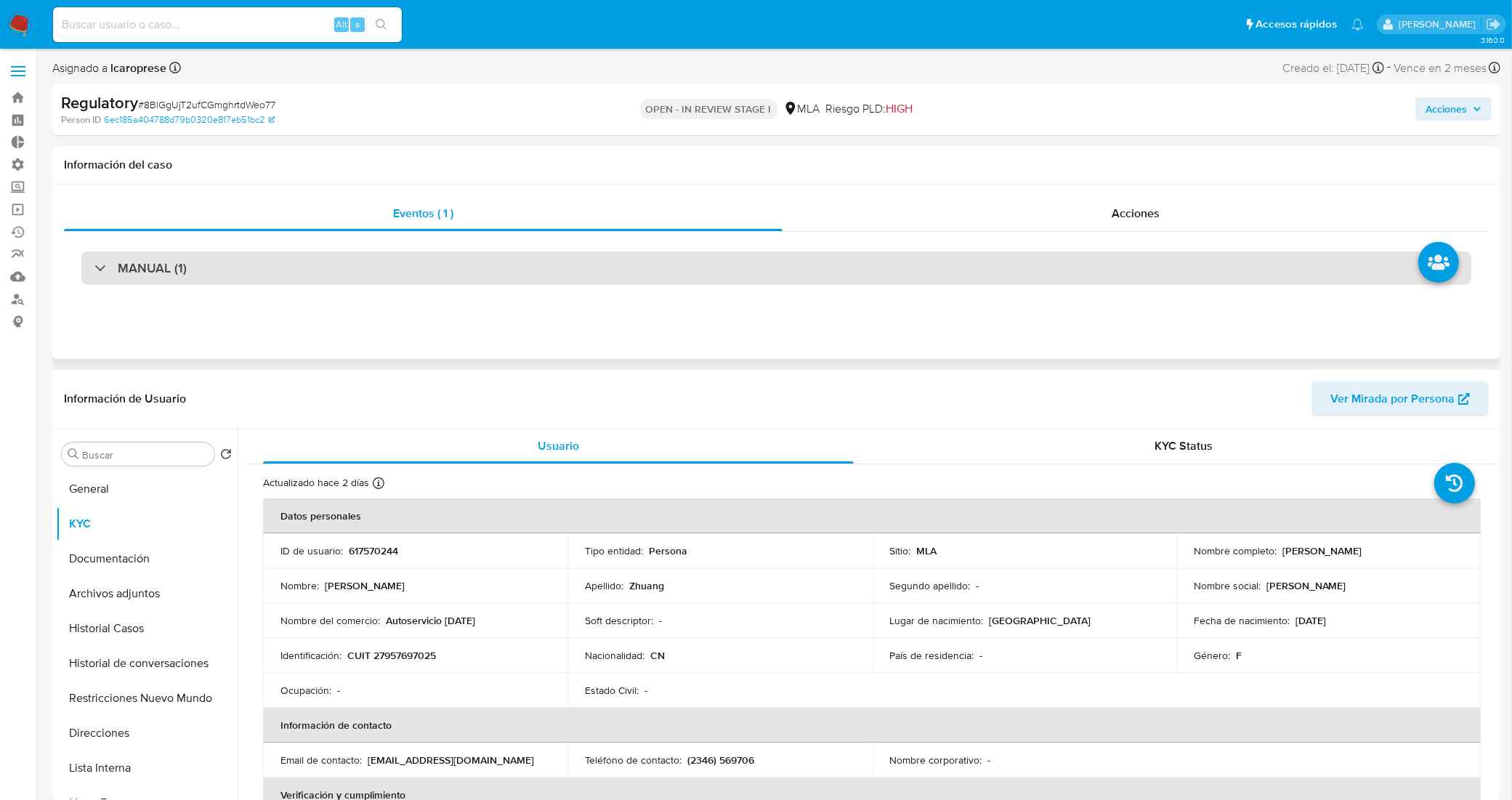
click at [667, 270] on div "MANUAL (1)" at bounding box center [776, 268] width 1390 height 34
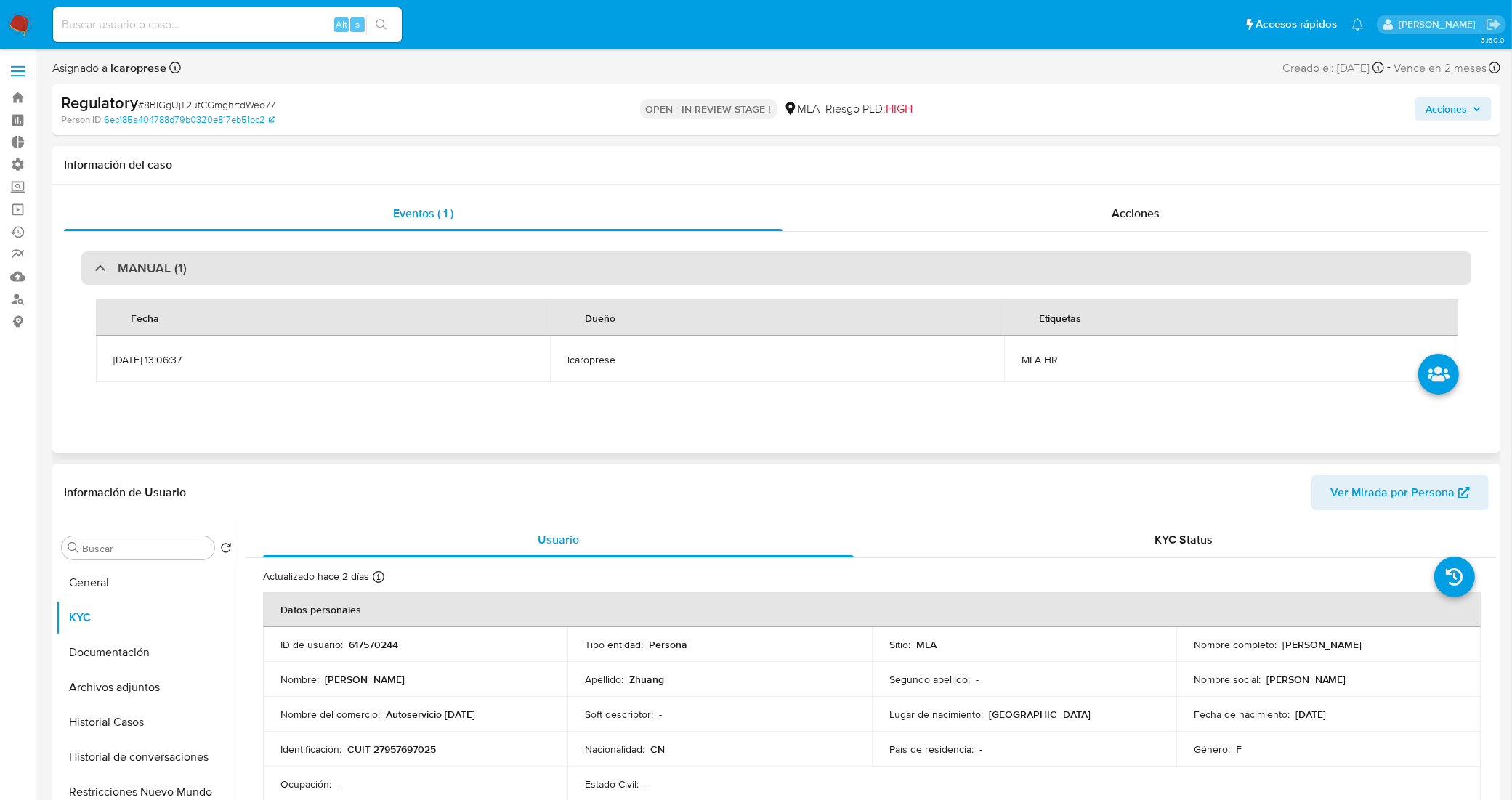
click at [667, 270] on div "MANUAL (1)" at bounding box center [776, 268] width 1390 height 34
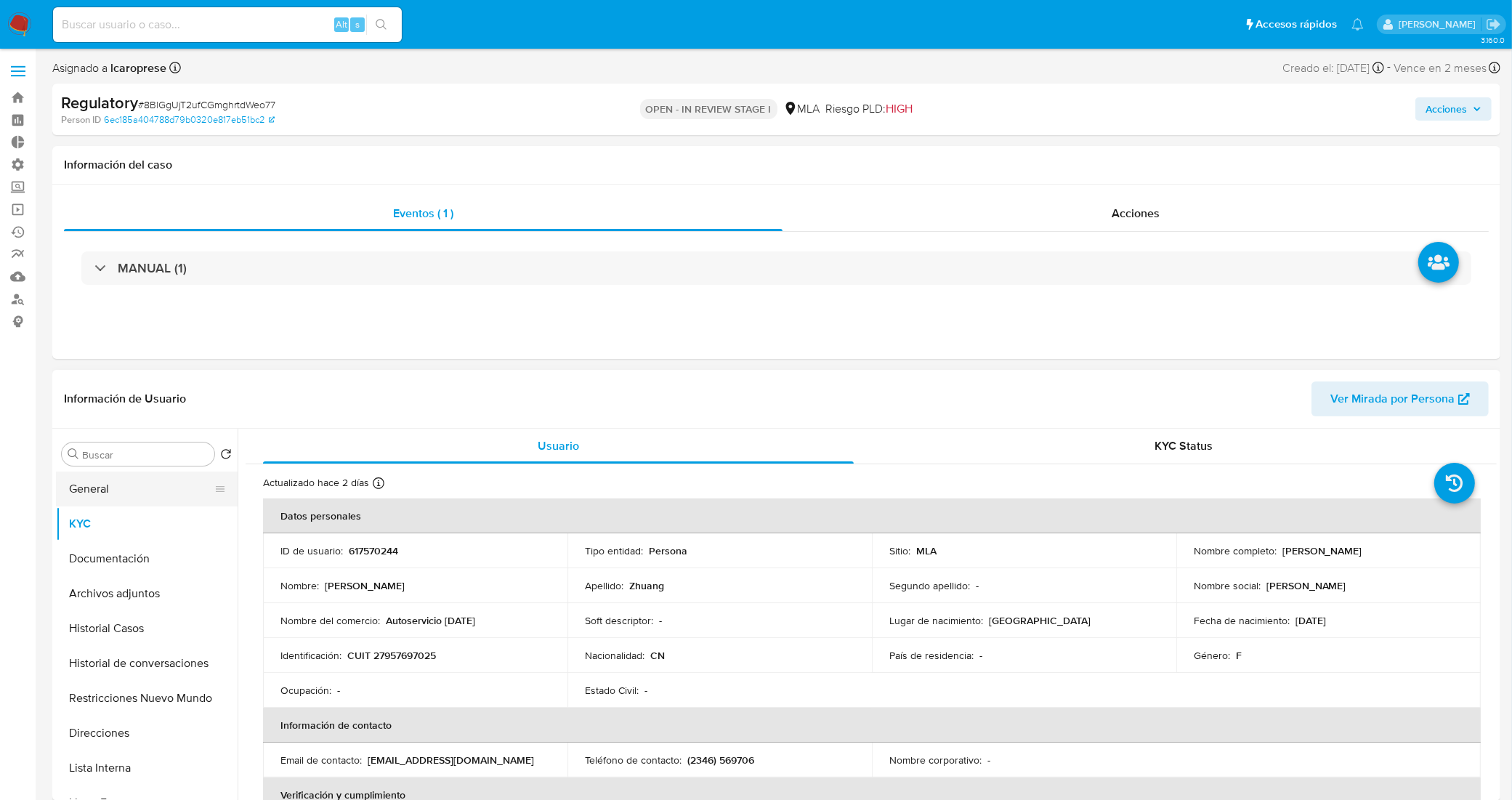
click at [88, 496] on button "General" at bounding box center [140, 489] width 170 height 34
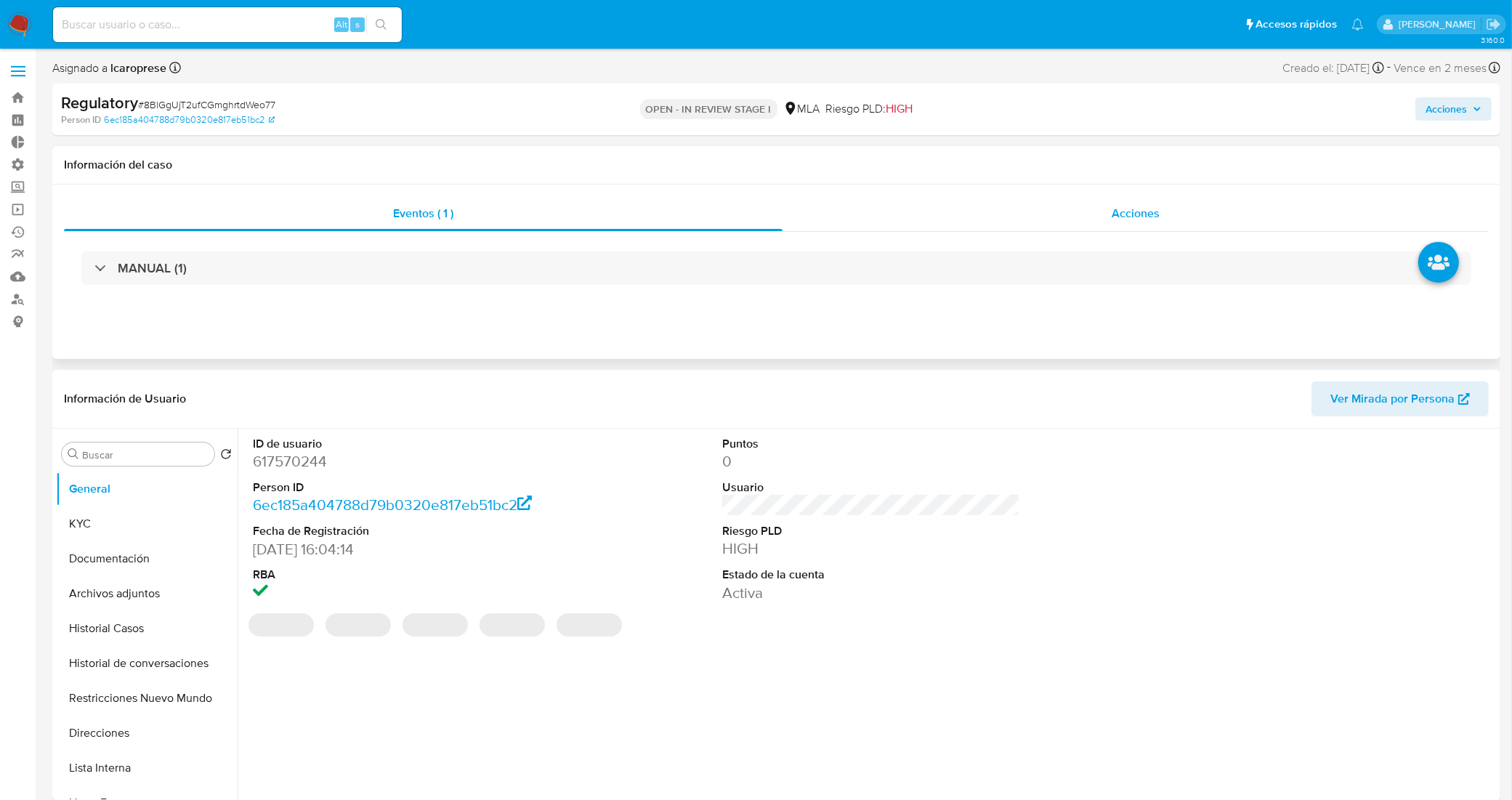
click at [990, 214] on div "Acciones" at bounding box center [1136, 214] width 706 height 34
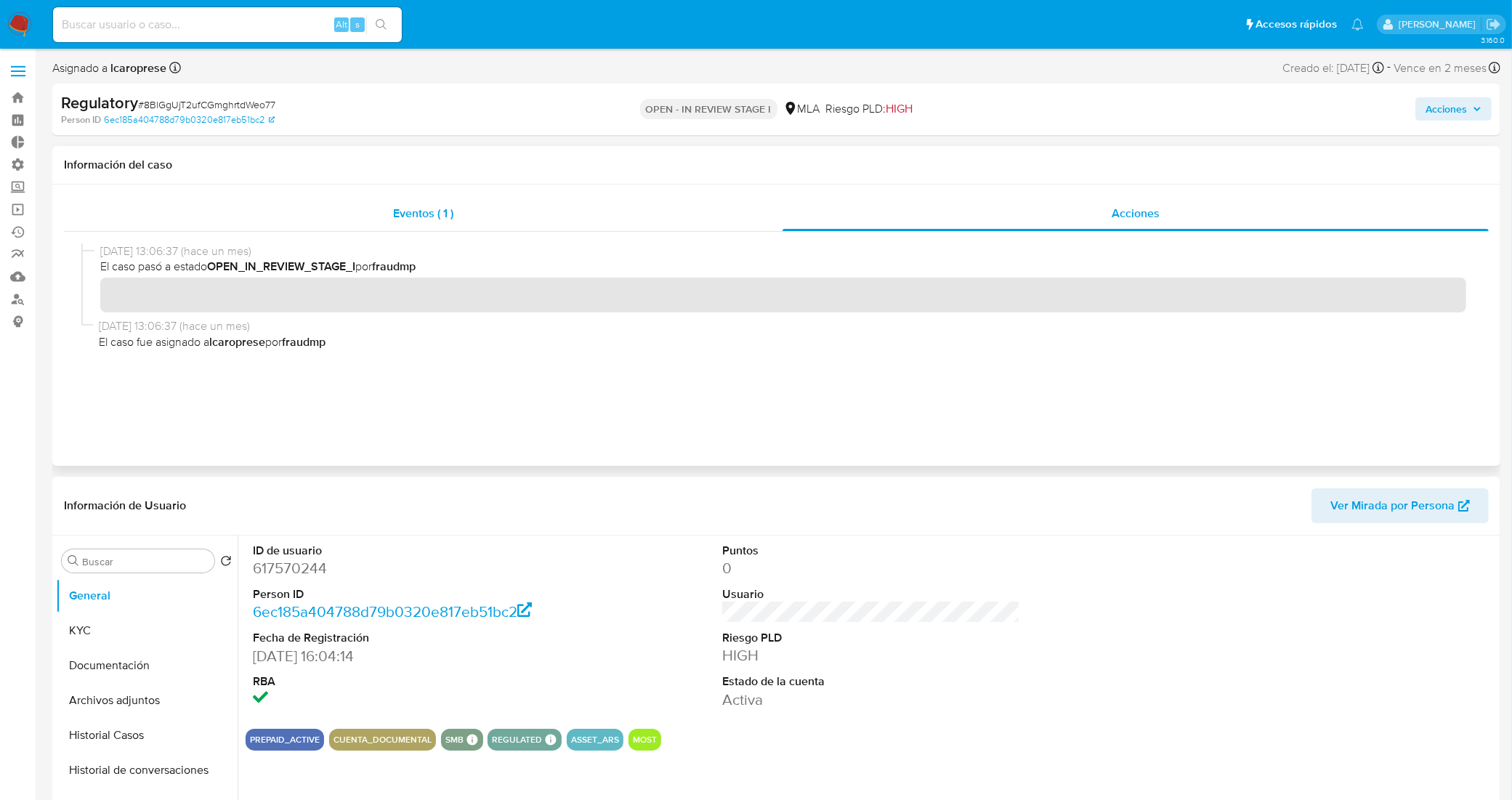
click at [468, 213] on div "Eventos ( 1 )" at bounding box center [423, 214] width 718 height 34
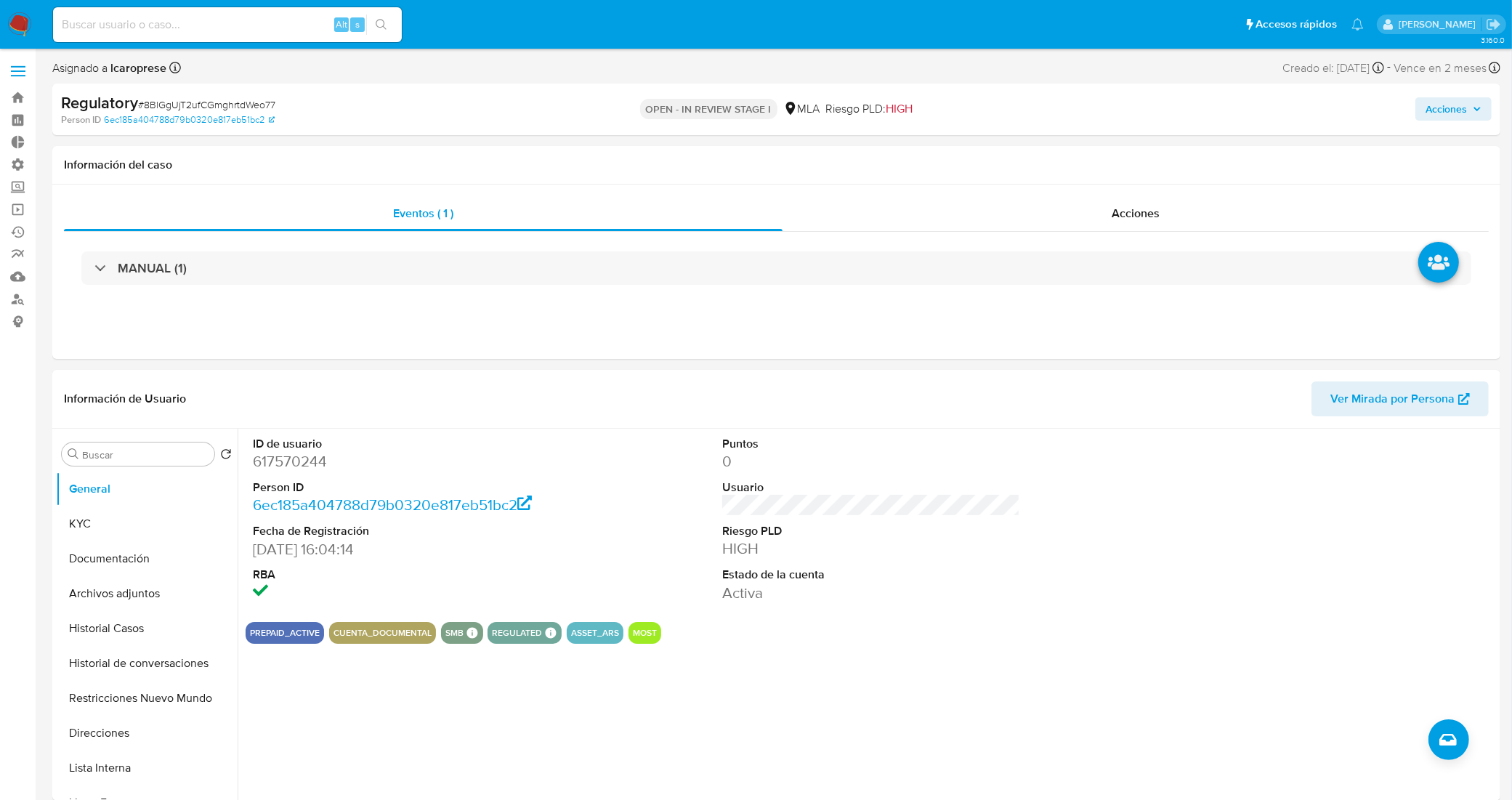
click at [1457, 120] on span "Acciones" at bounding box center [1446, 109] width 41 height 23
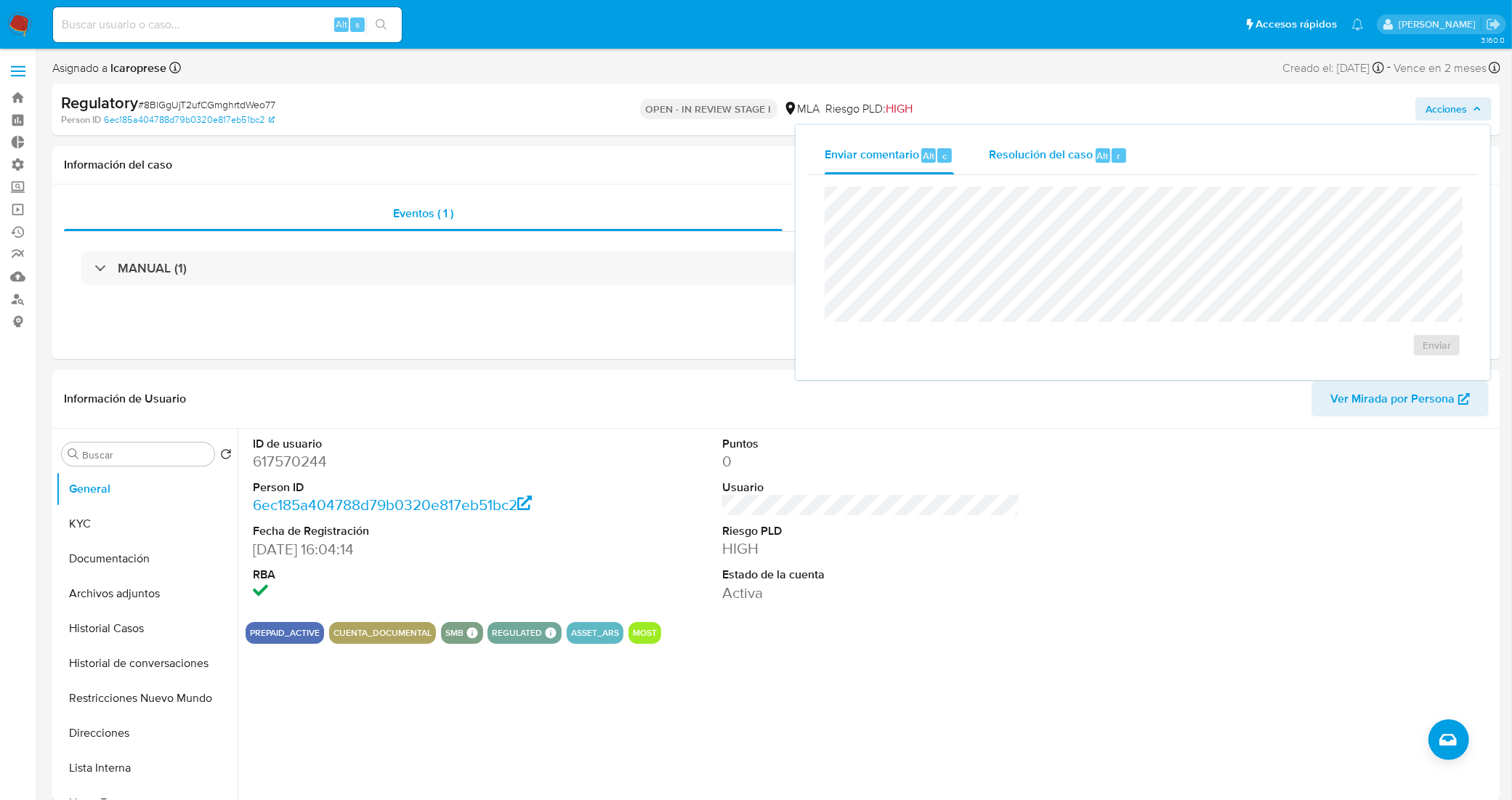
click at [1053, 165] on div "Resolución del caso Alt r" at bounding box center [1057, 156] width 139 height 38
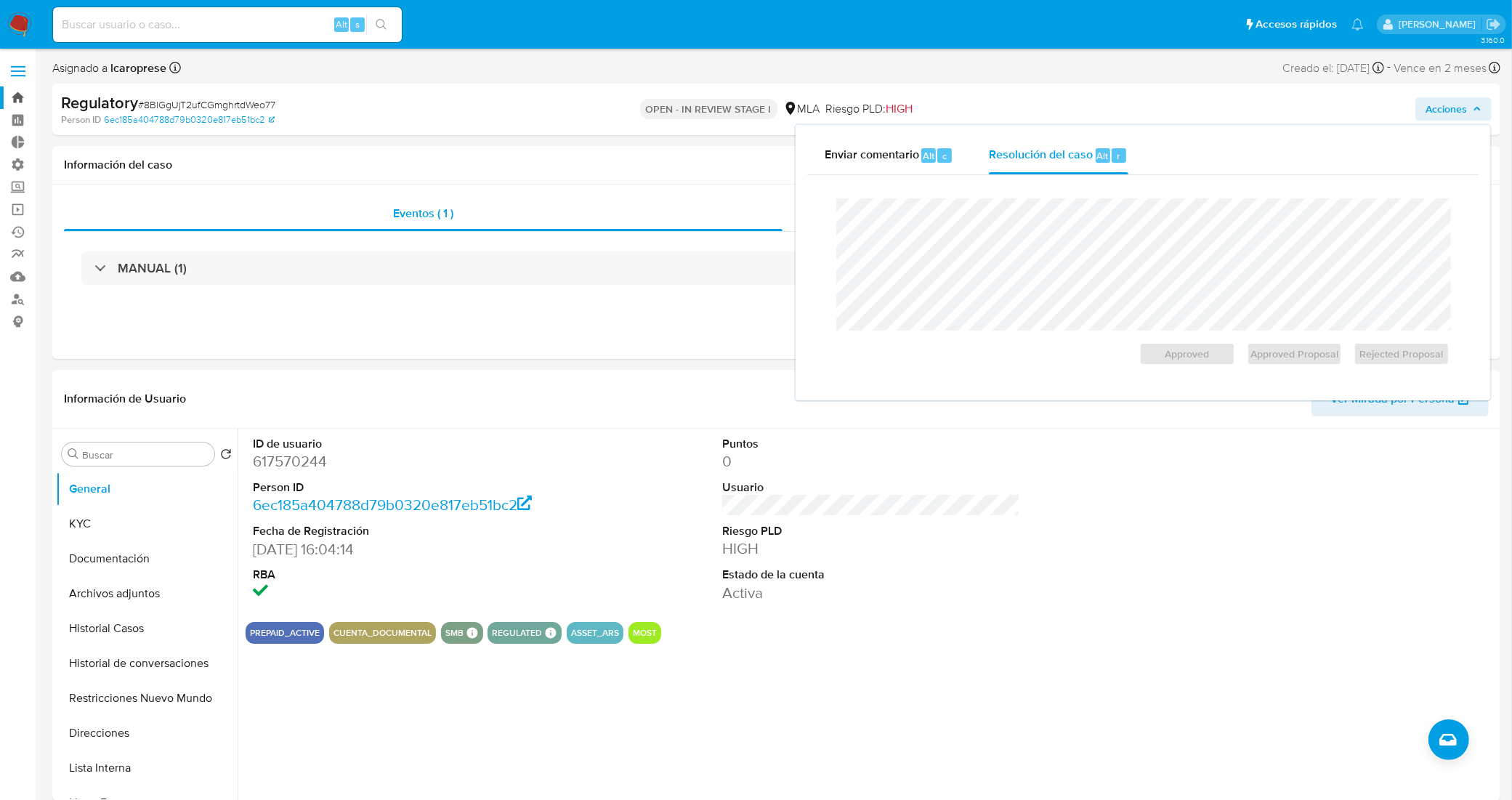
click at [20, 100] on link "Bandeja" at bounding box center [86, 97] width 173 height 22
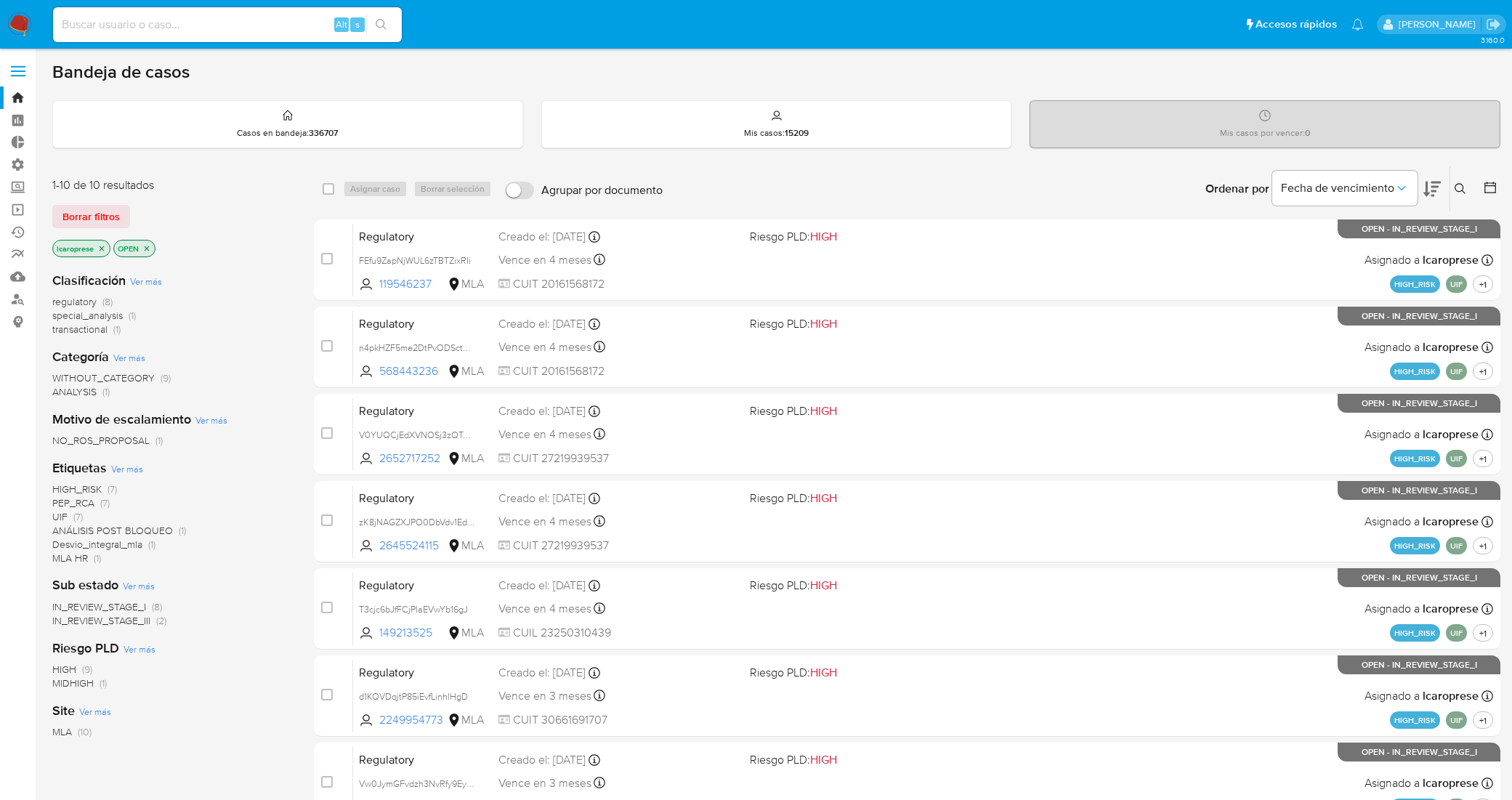
scroll to position [398, 0]
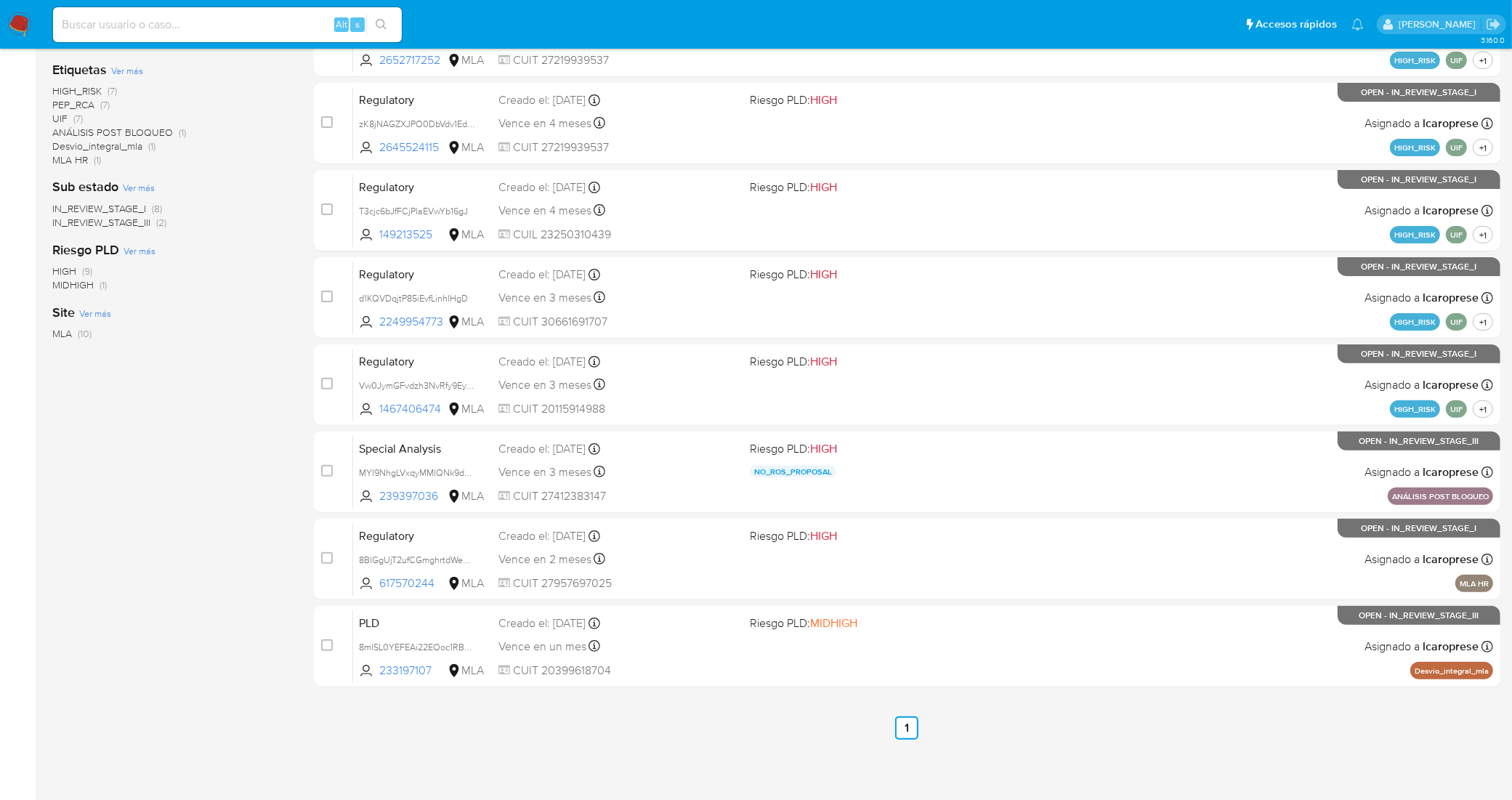
click at [274, 20] on input at bounding box center [227, 25] width 349 height 19
paste input "CraEohxgyxQl9oIfioBoHuMs"
type input "CraEohxgyxQl9oIfioBoHuMs"
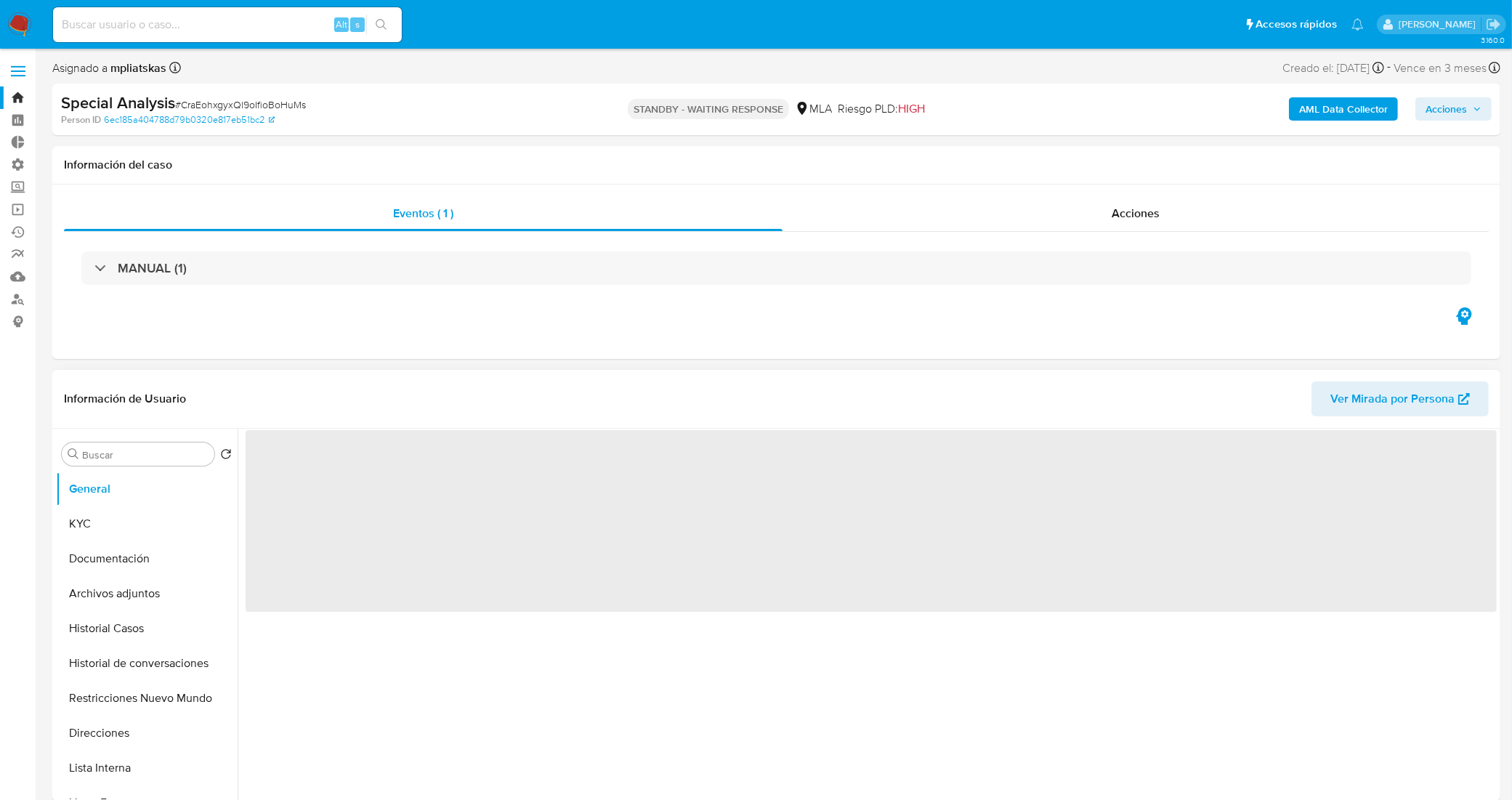
select select "10"
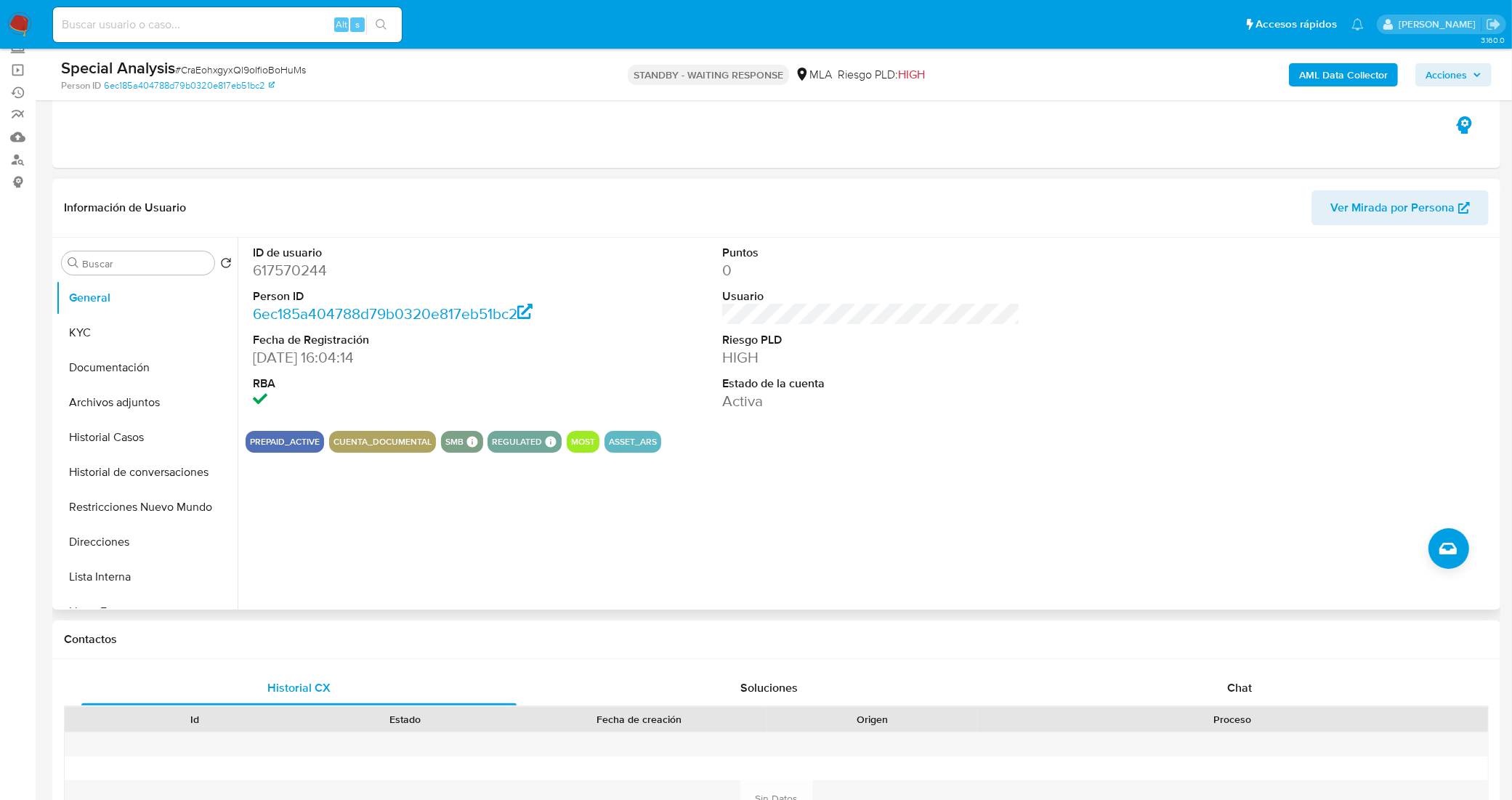
scroll to position [363, 0]
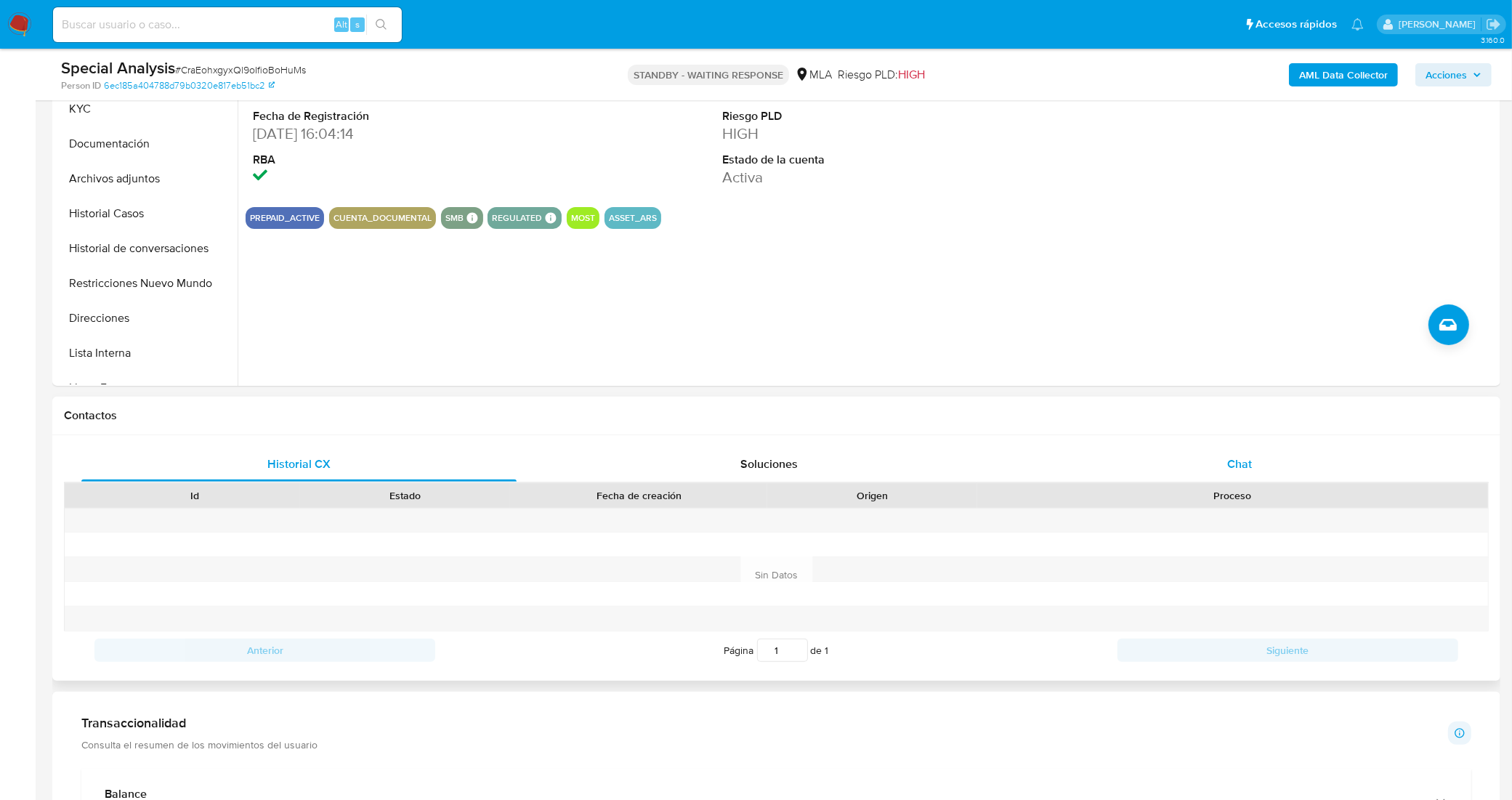
click at [1218, 460] on div "Chat" at bounding box center [1238, 464] width 435 height 34
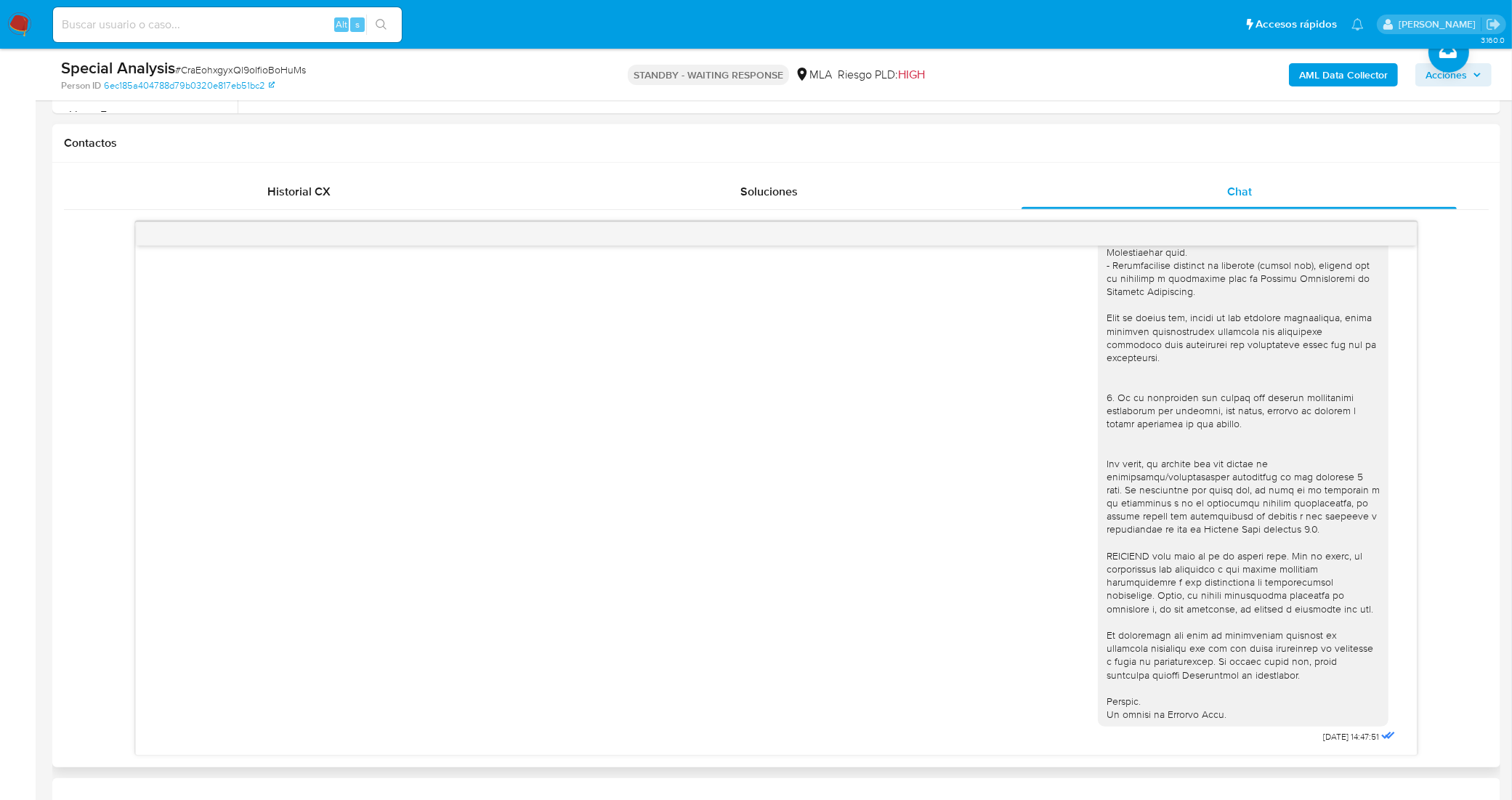
scroll to position [328, 0]
click at [449, 190] on div "Historial CX" at bounding box center [298, 191] width 435 height 34
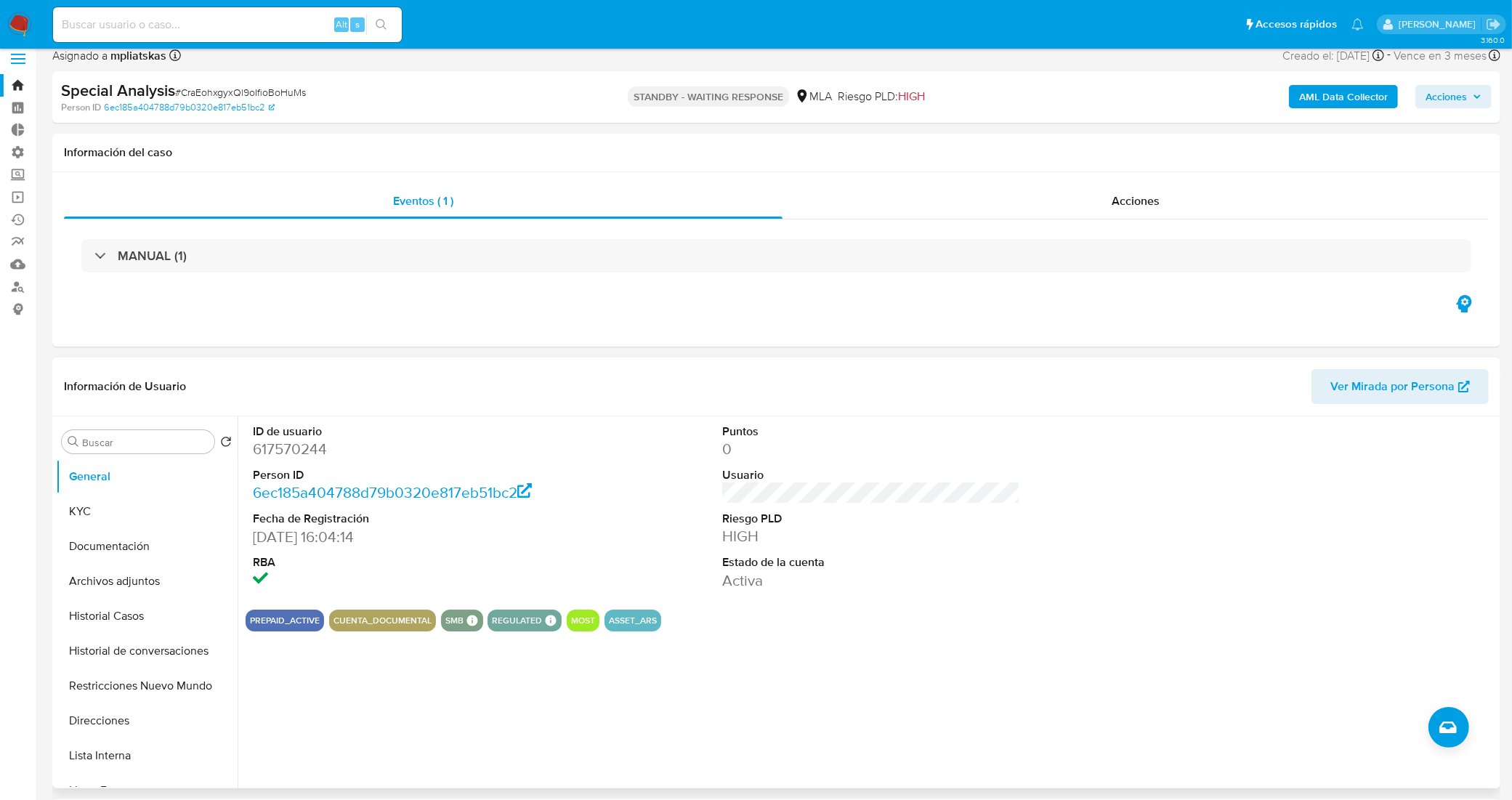
scroll to position [0, 0]
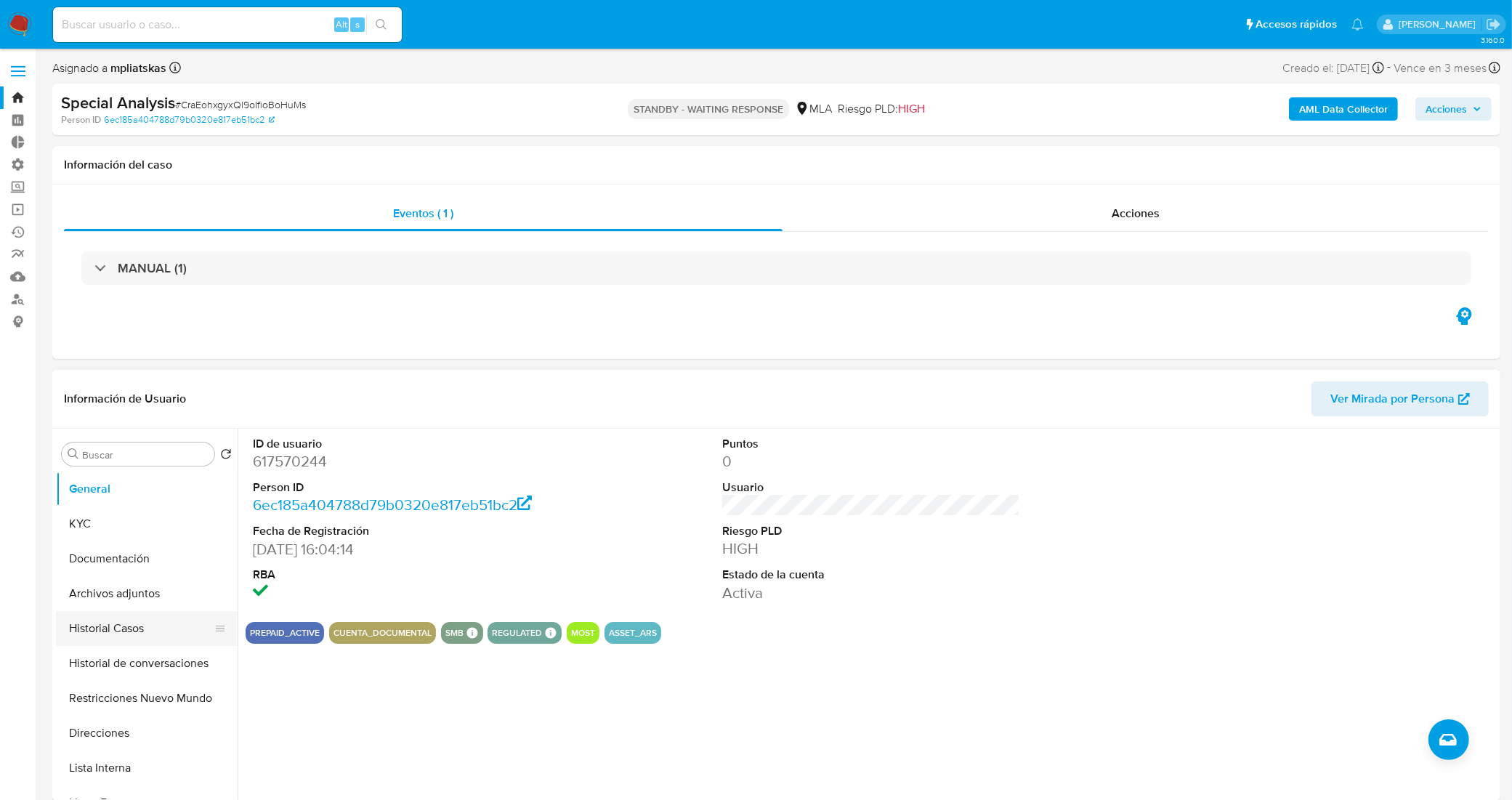
click at [100, 629] on button "Historial Casos" at bounding box center [140, 629] width 170 height 34
